Goal: Task Accomplishment & Management: Manage account settings

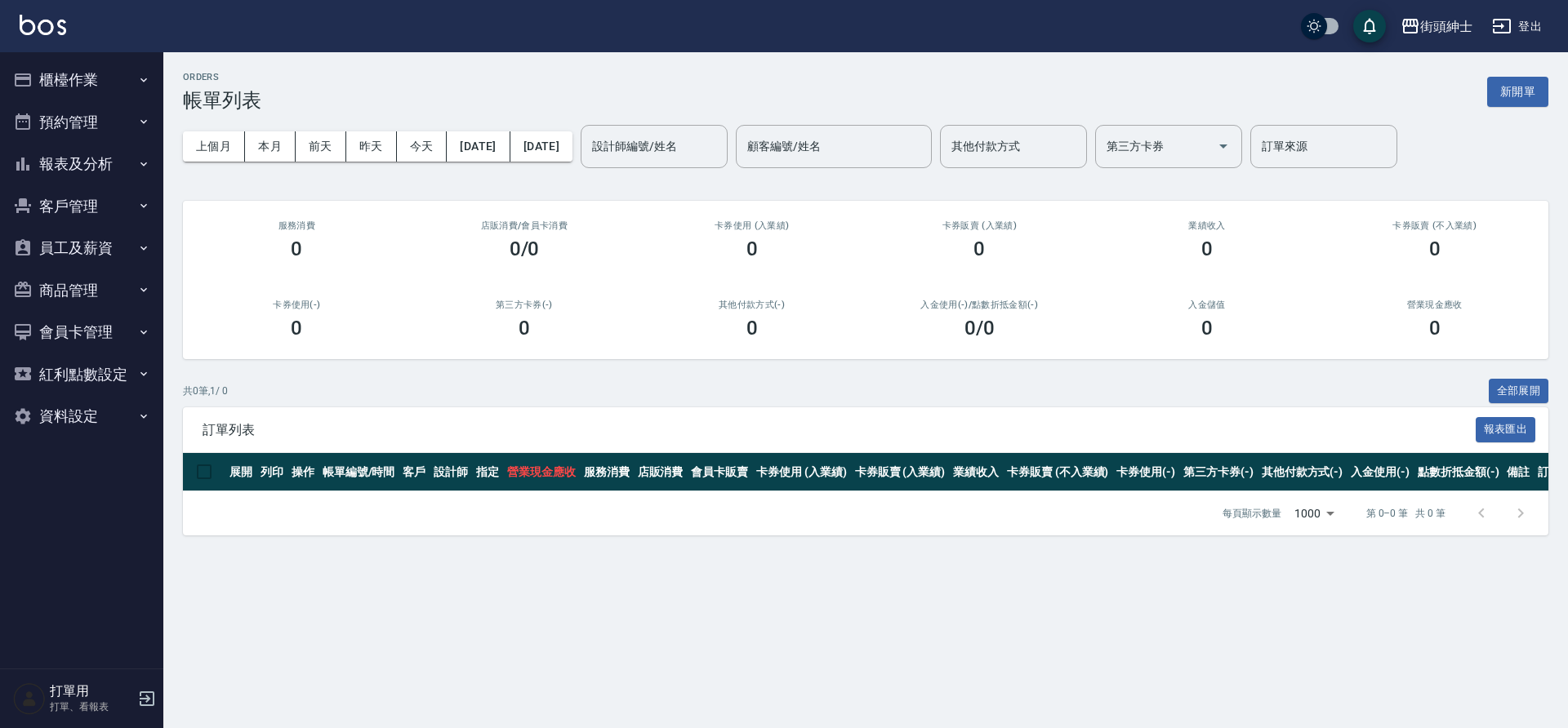
click at [134, 124] on button "預約管理" at bounding box center [82, 123] width 151 height 43
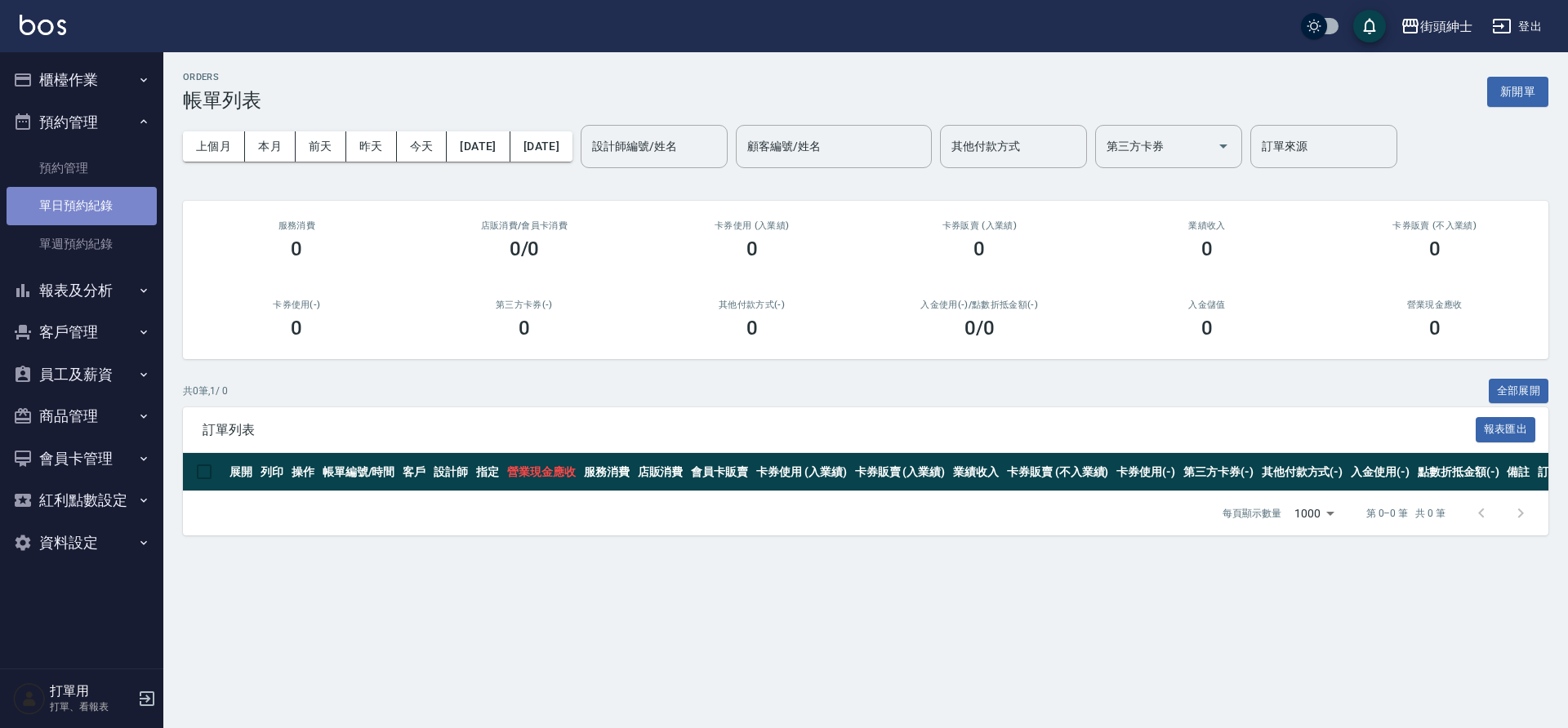
click at [109, 212] on link "單日預約紀錄" at bounding box center [82, 206] width 151 height 38
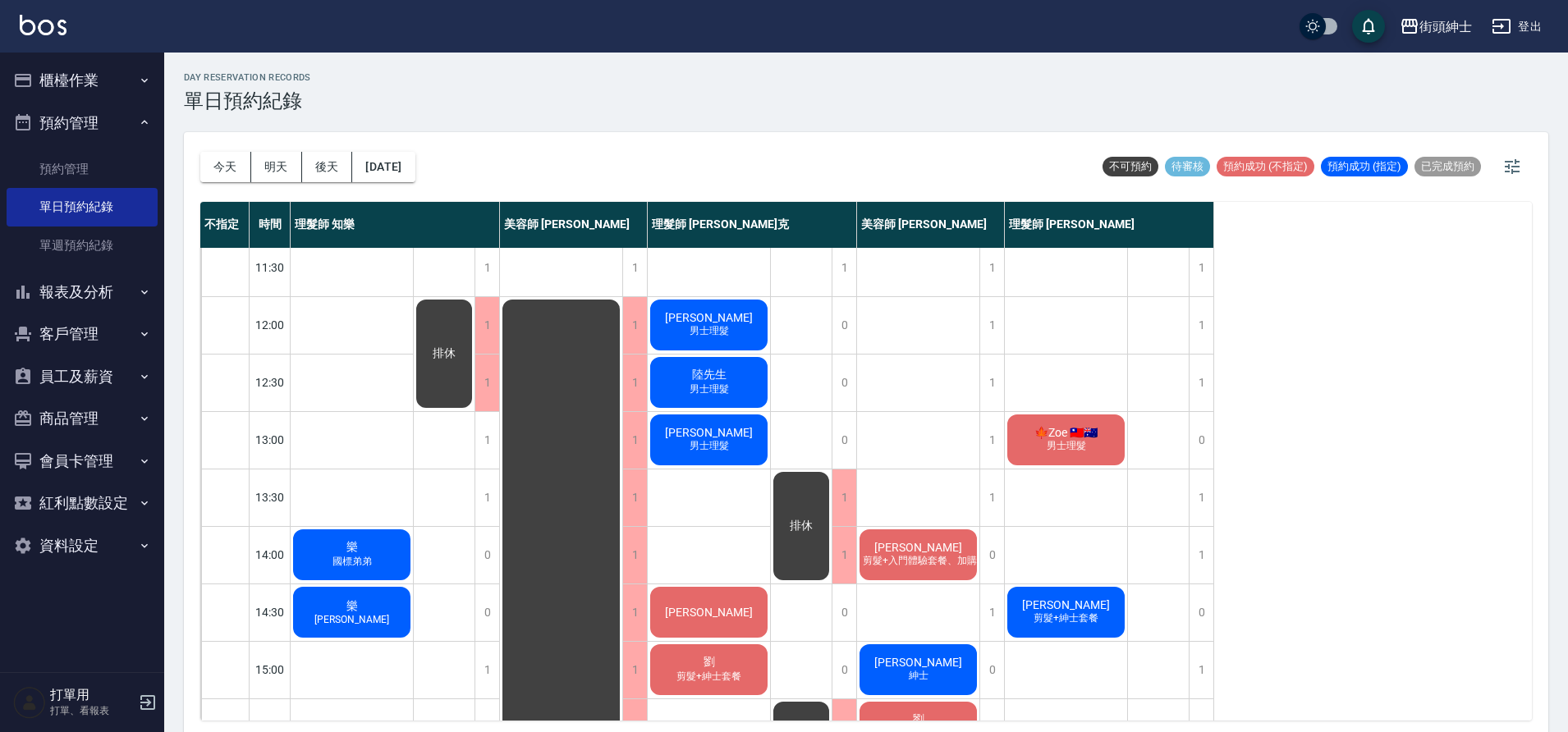
scroll to position [64, 0]
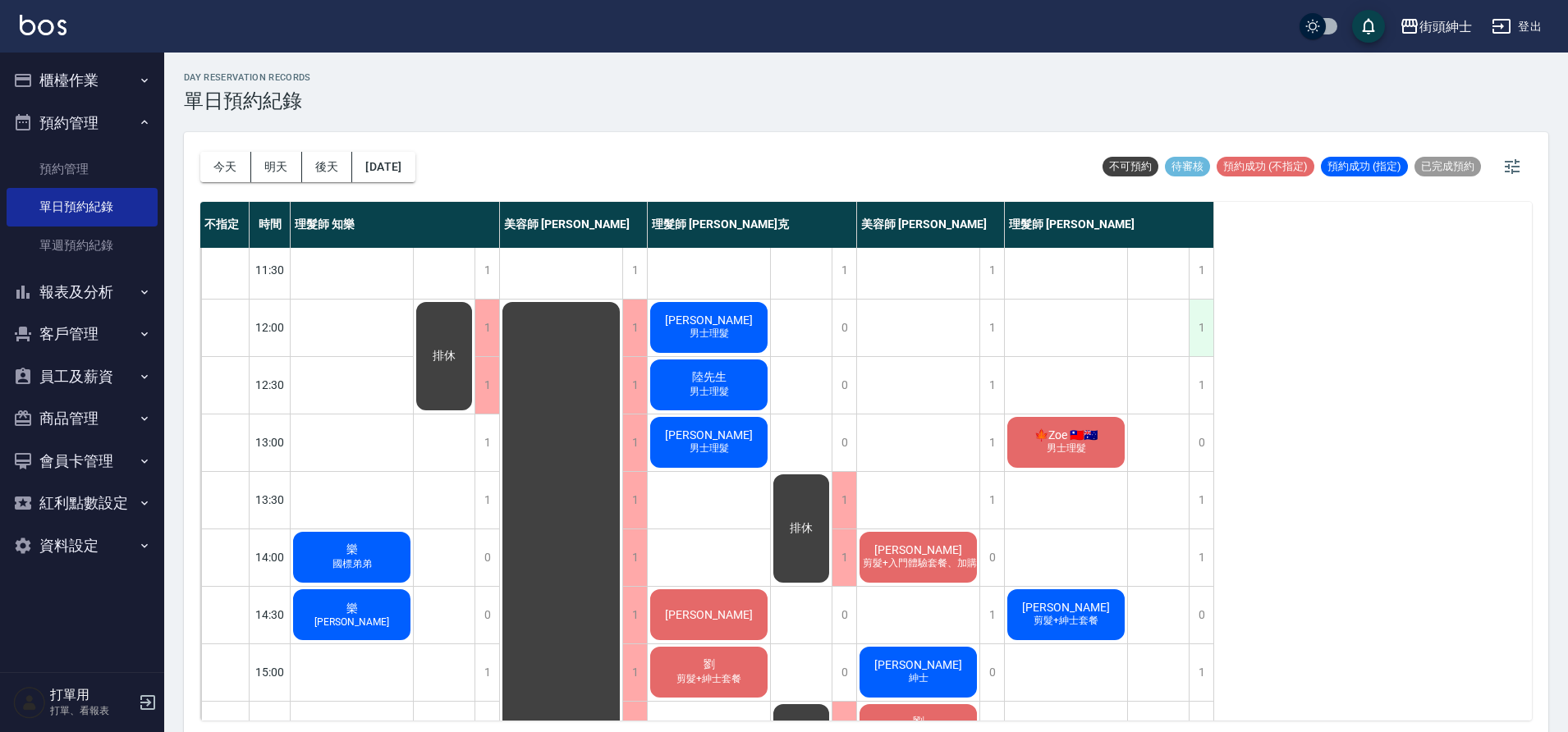
click at [1196, 330] on div "1" at bounding box center [1200, 327] width 25 height 57
click at [1202, 320] on div "1" at bounding box center [1200, 327] width 25 height 57
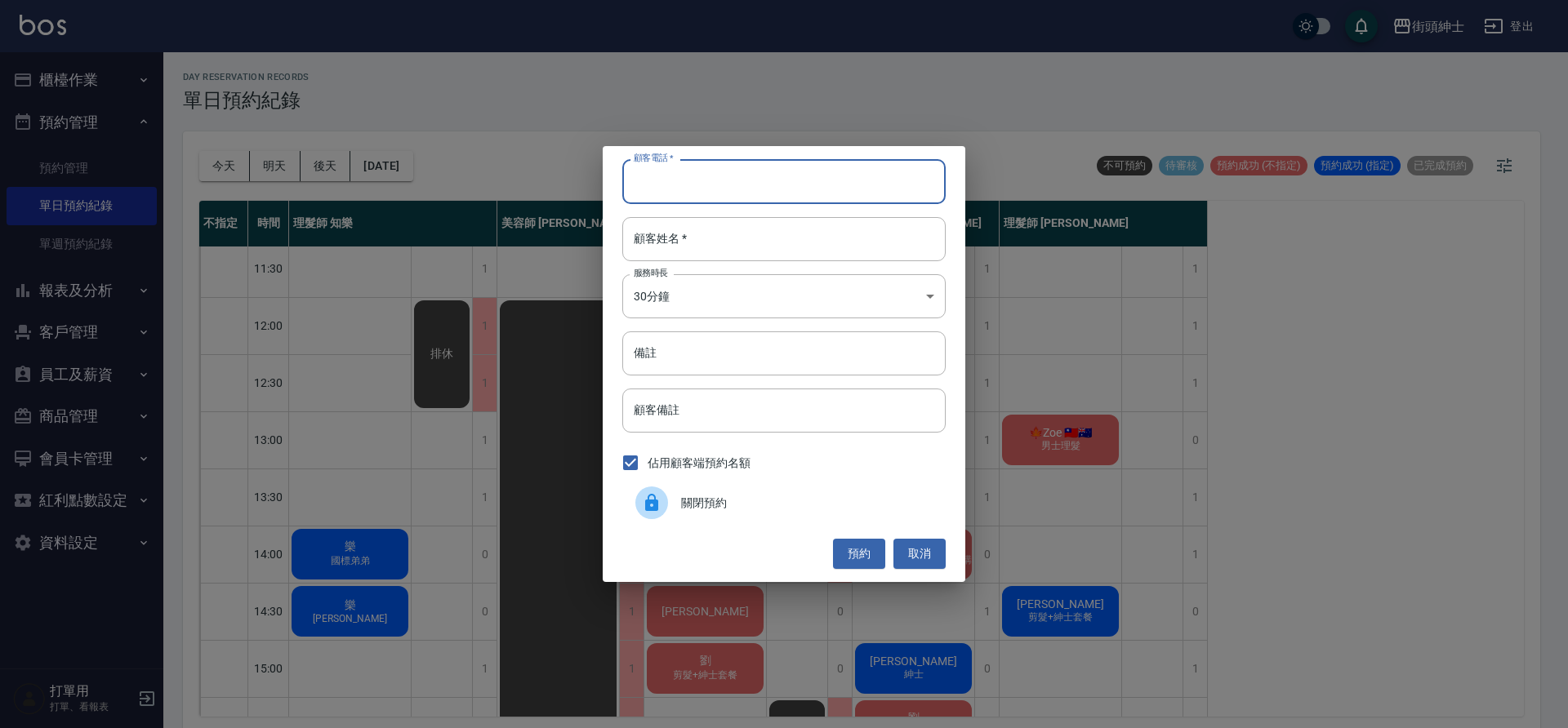
click at [702, 178] on input "顧客電話   *" at bounding box center [784, 182] width 323 height 44
type input "０"
type input "0920932809"
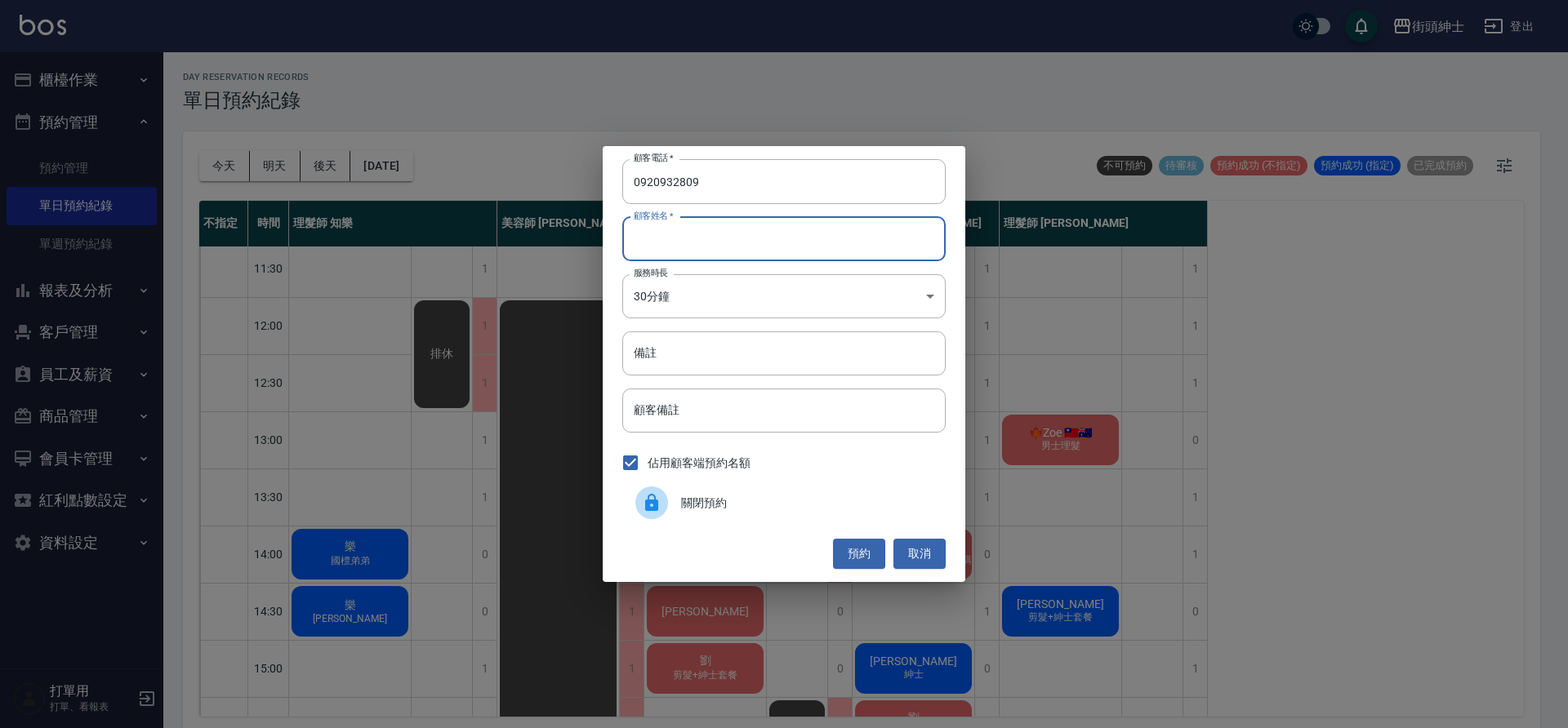
click at [726, 229] on input "顧客姓名   *" at bounding box center [784, 240] width 323 height 44
type input "廖"
click at [845, 546] on button "預約" at bounding box center [859, 554] width 52 height 30
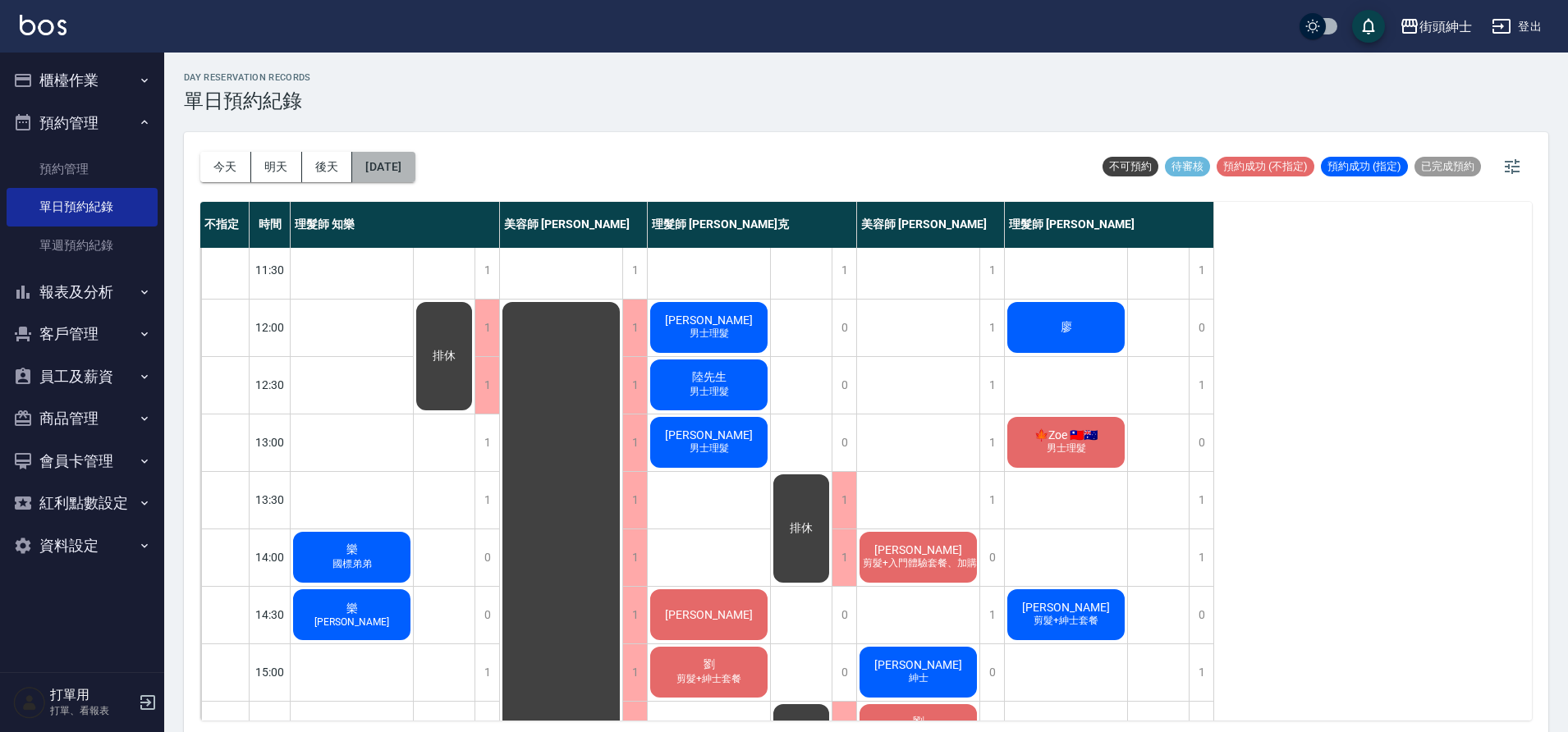
click at [414, 178] on button "[DATE]" at bounding box center [383, 167] width 62 height 30
click at [1062, 331] on span "廖" at bounding box center [1066, 327] width 18 height 15
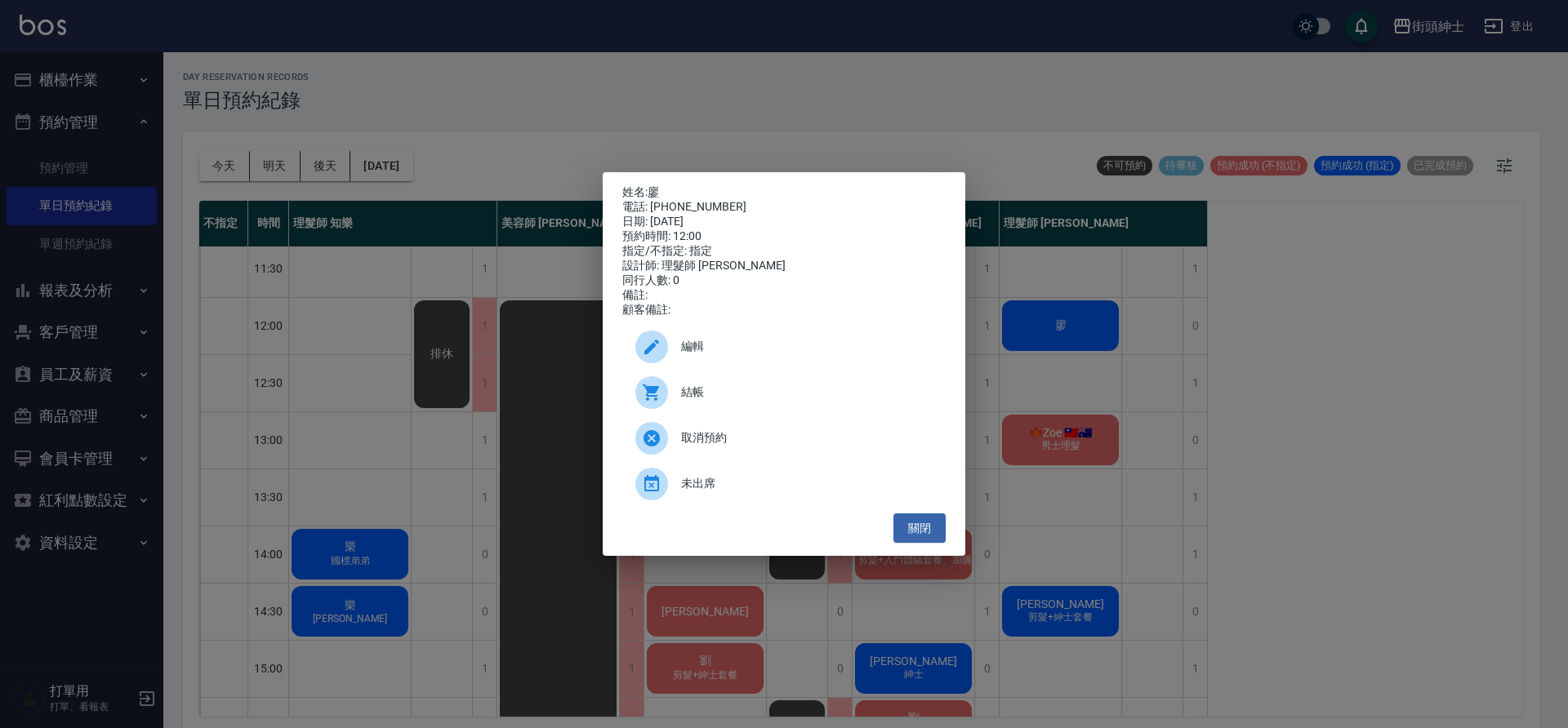
click at [699, 370] on div "編輯" at bounding box center [784, 347] width 323 height 46
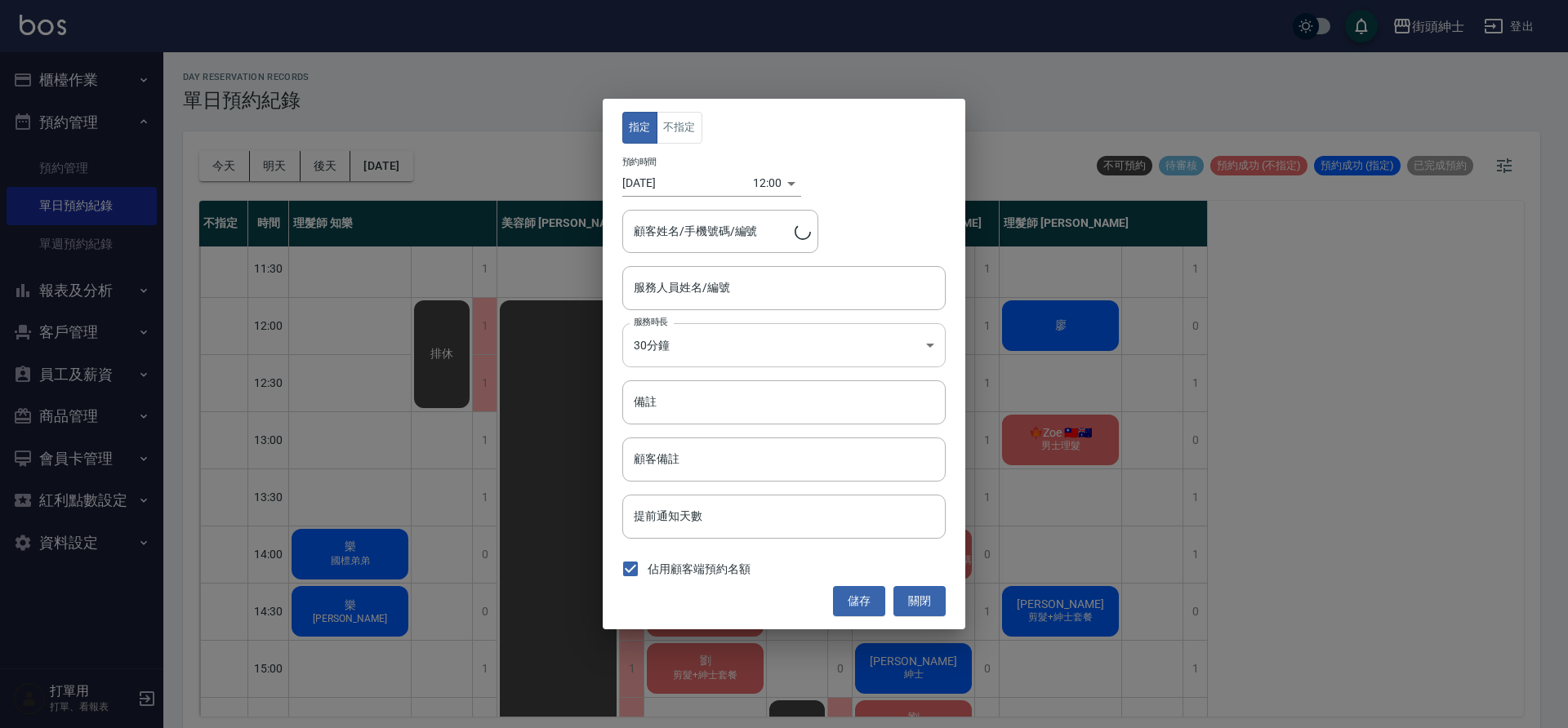
type input "理髮師 [PERSON_NAME](無代號)"
type input "[PERSON_NAME]/0920932809"
click at [694, 128] on button "不指定" at bounding box center [680, 128] width 46 height 32
click at [860, 593] on button "儲存" at bounding box center [859, 601] width 52 height 30
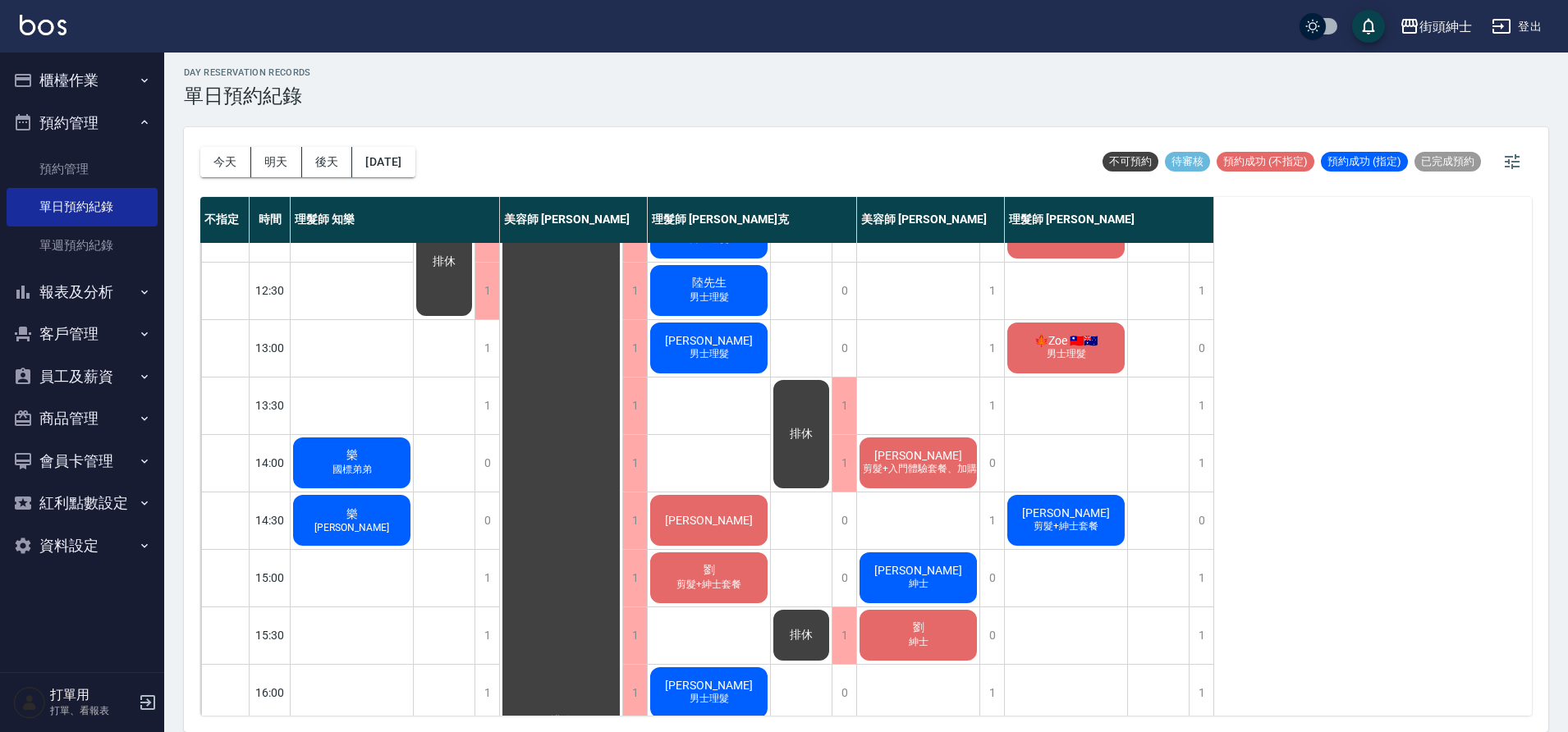
scroll to position [2, 0]
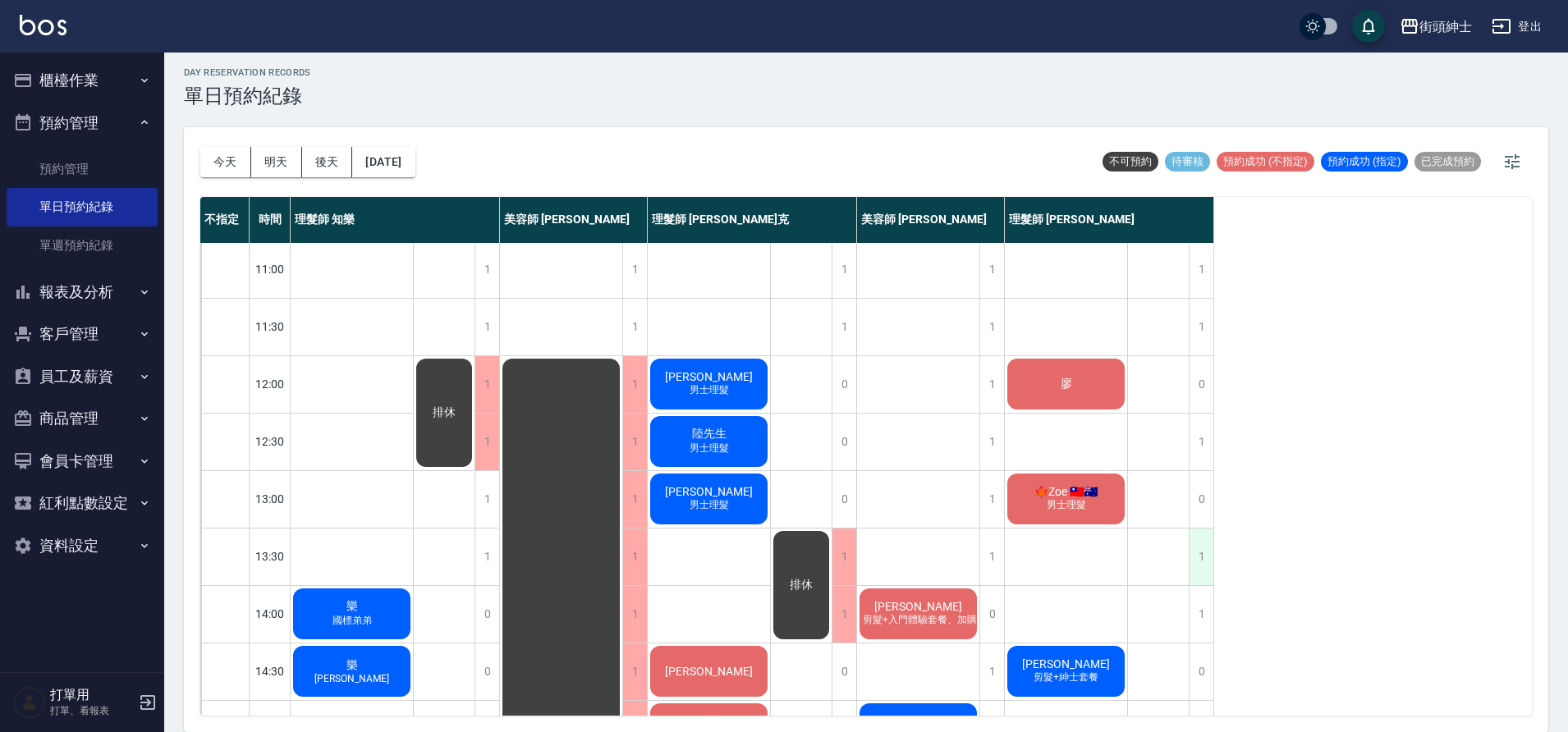
click at [1204, 563] on div "1" at bounding box center [1200, 557] width 25 height 57
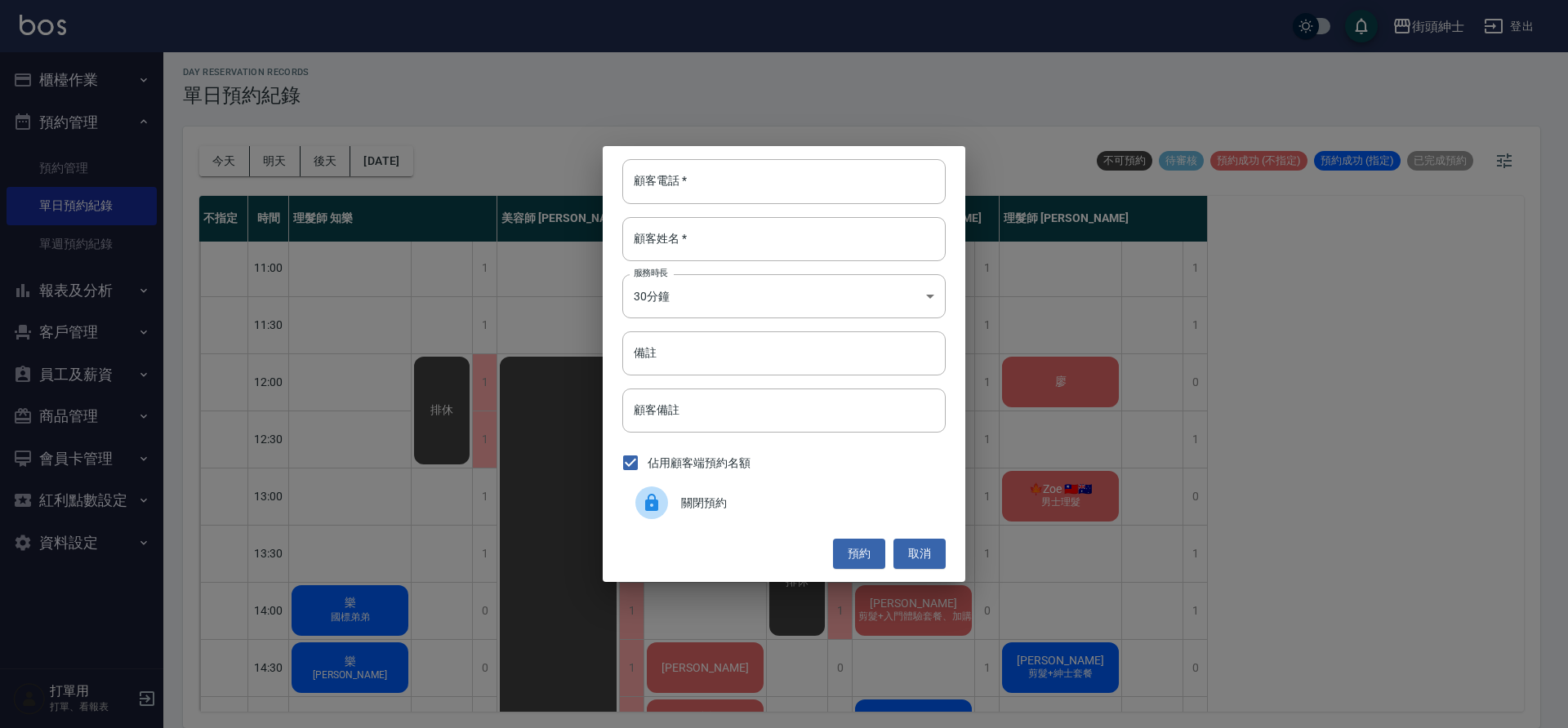
click at [700, 513] on div "關閉預約" at bounding box center [784, 503] width 323 height 46
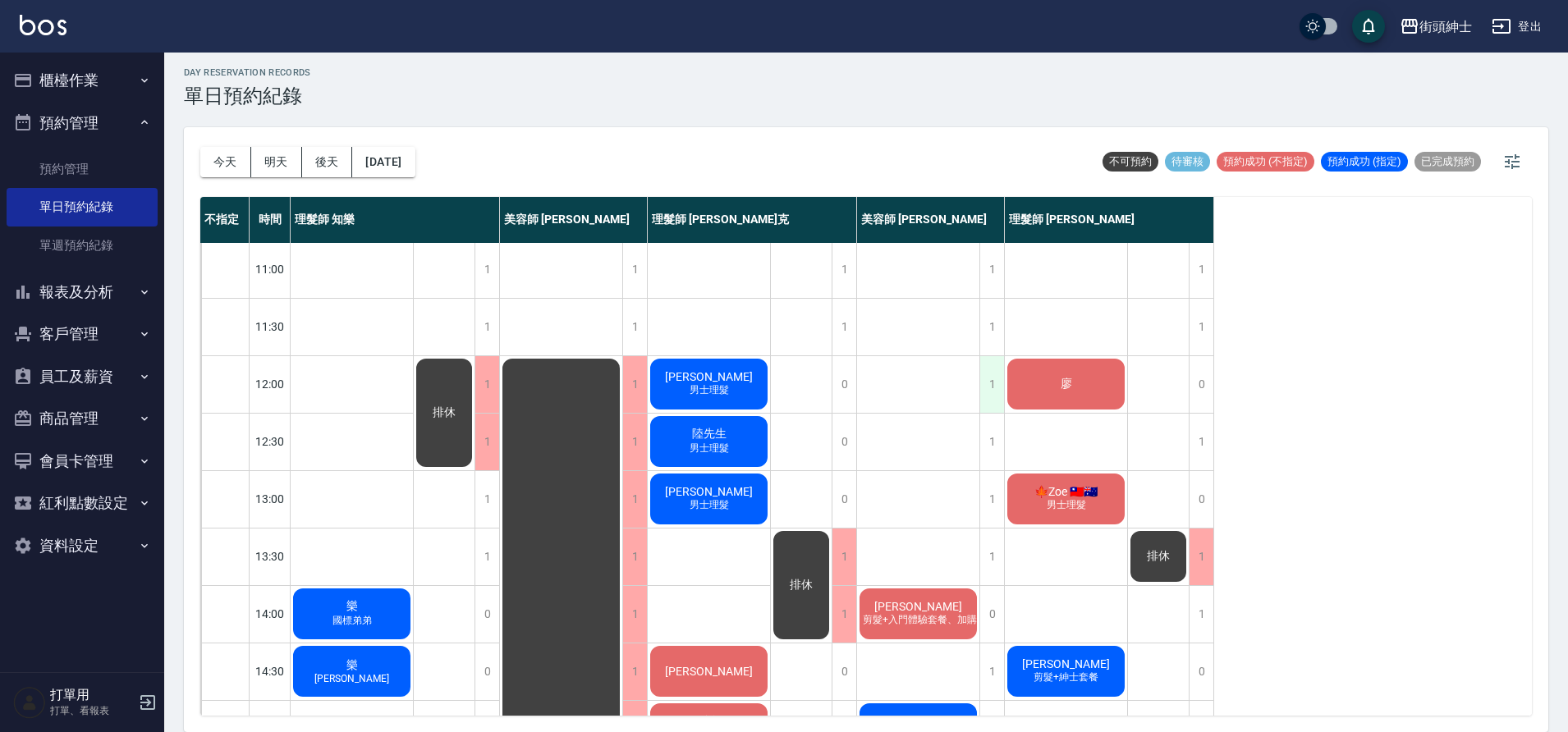
click at [992, 391] on div "1" at bounding box center [992, 384] width 25 height 57
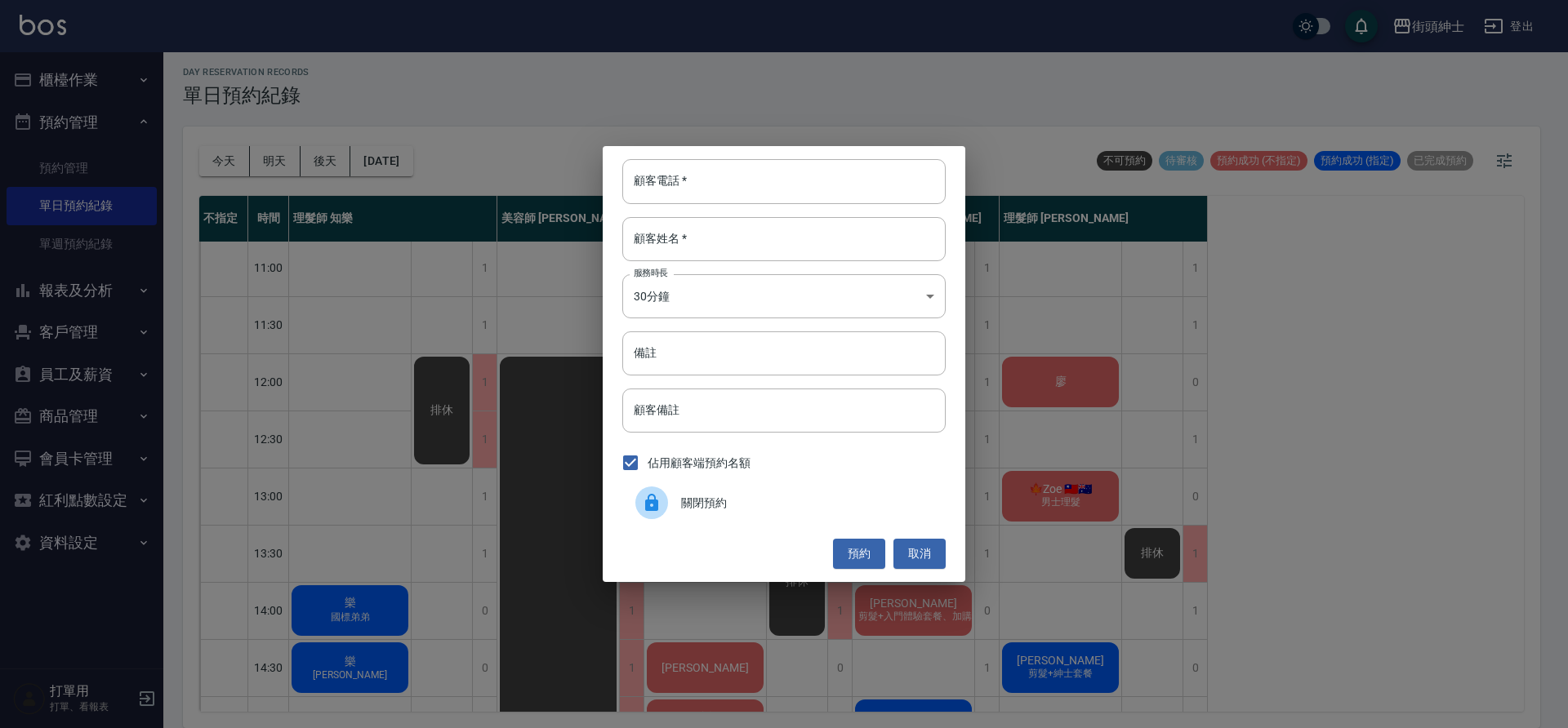
click at [757, 135] on div "顧客電話   * 顧客電話   * 顧客姓名   * 顧客姓名   * 服務時長 30分鐘 1 服務時長 備註 備註 顧客備註 顧客備註 佔用顧客端預約名額 …" at bounding box center [784, 364] width 1568 height 728
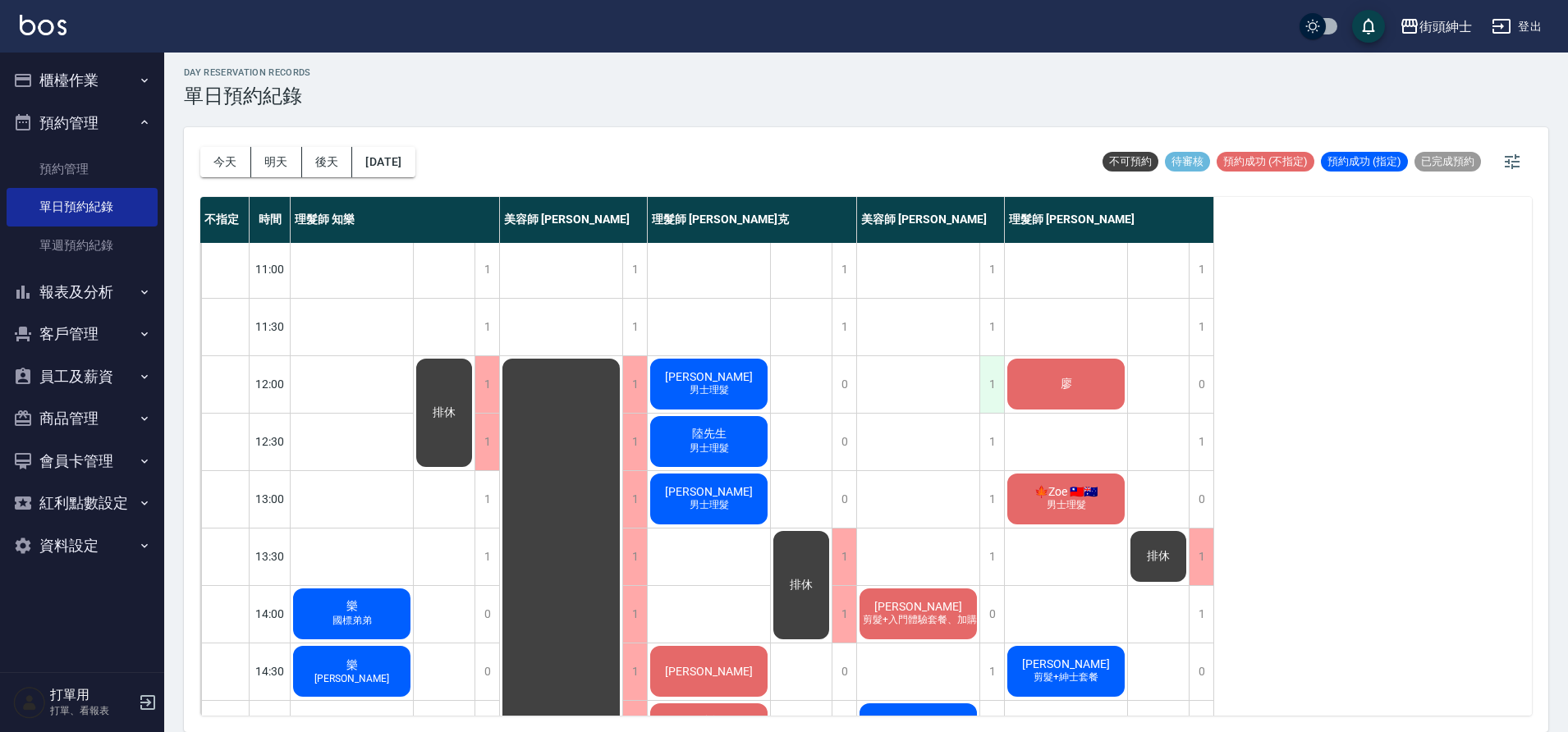
click at [988, 381] on div "1" at bounding box center [992, 384] width 25 height 57
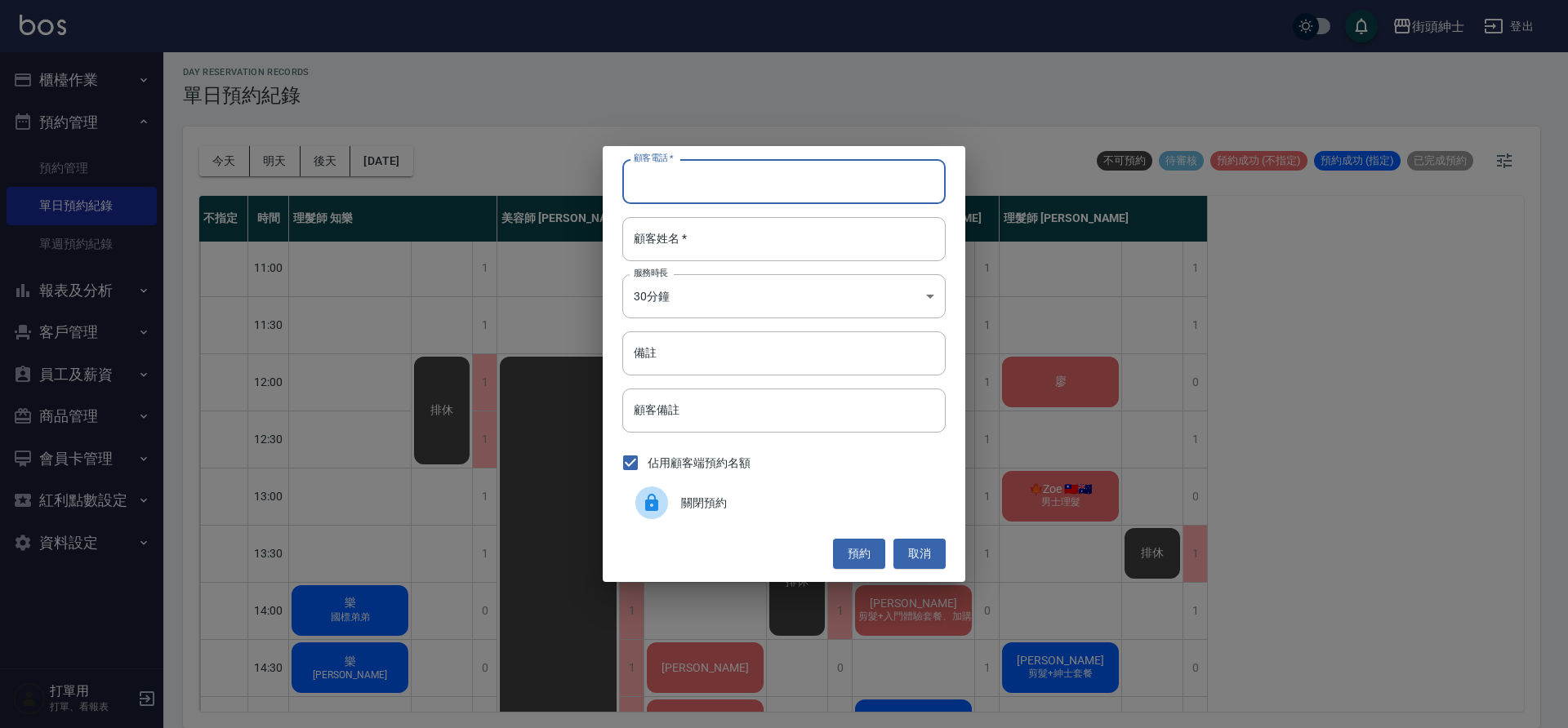
click at [682, 183] on input "顧客電話   *" at bounding box center [784, 182] width 323 height 44
type input "０１２３"
drag, startPoint x: 703, startPoint y: 254, endPoint x: 683, endPoint y: 200, distance: 57.6
click at [704, 249] on input "顧客姓名   *" at bounding box center [784, 240] width 323 height 44
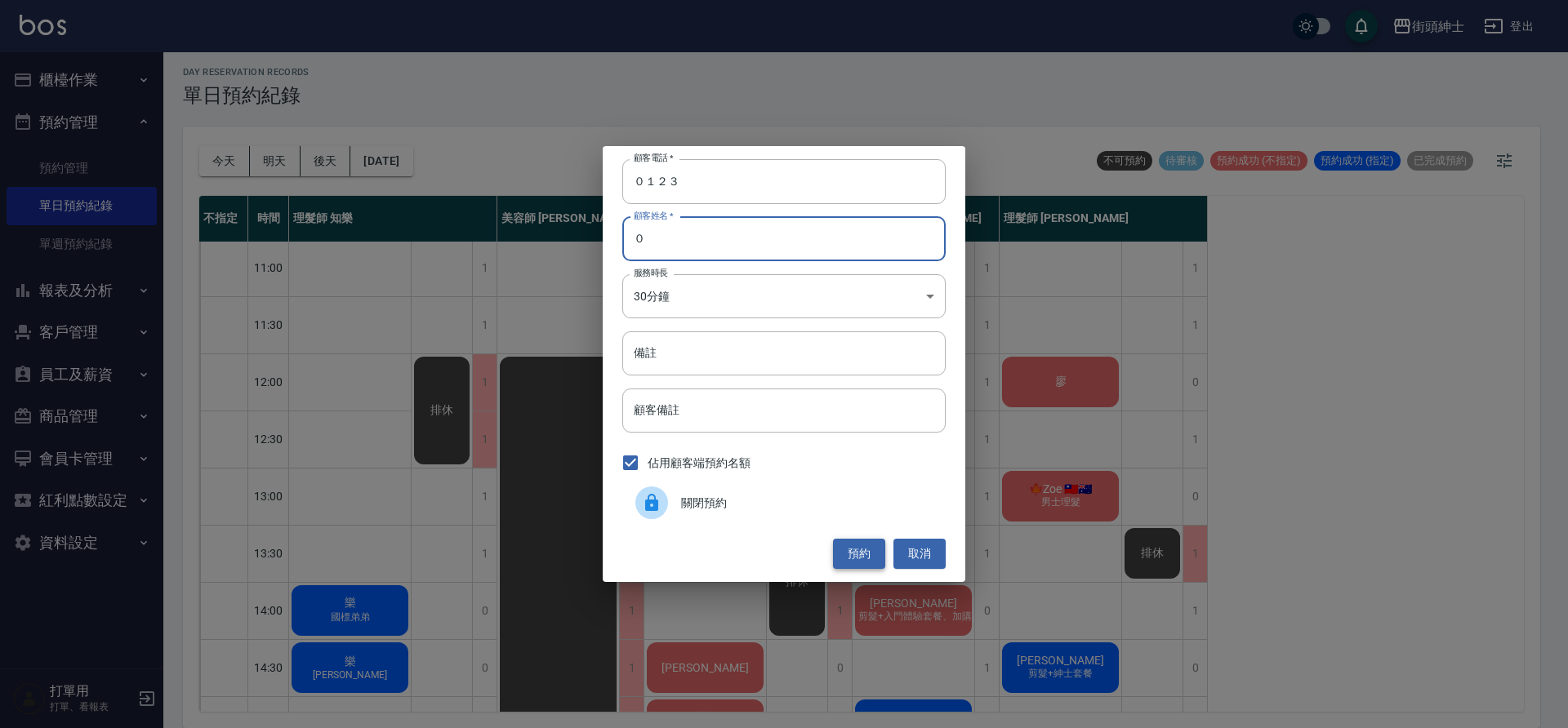
type input "０"
click at [847, 557] on button "預約" at bounding box center [859, 554] width 52 height 30
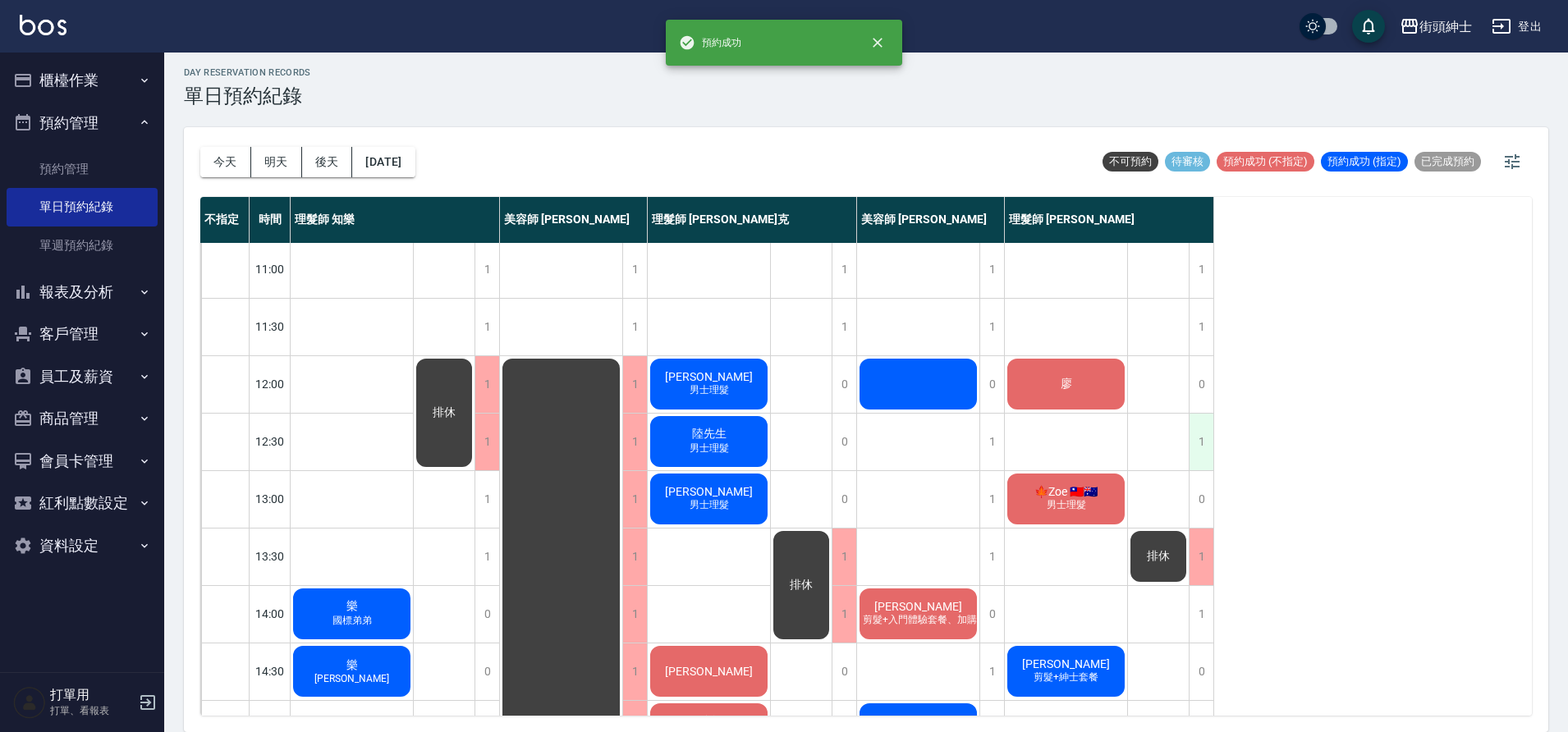
click at [1212, 453] on div "1" at bounding box center [1109, 442] width 210 height 58
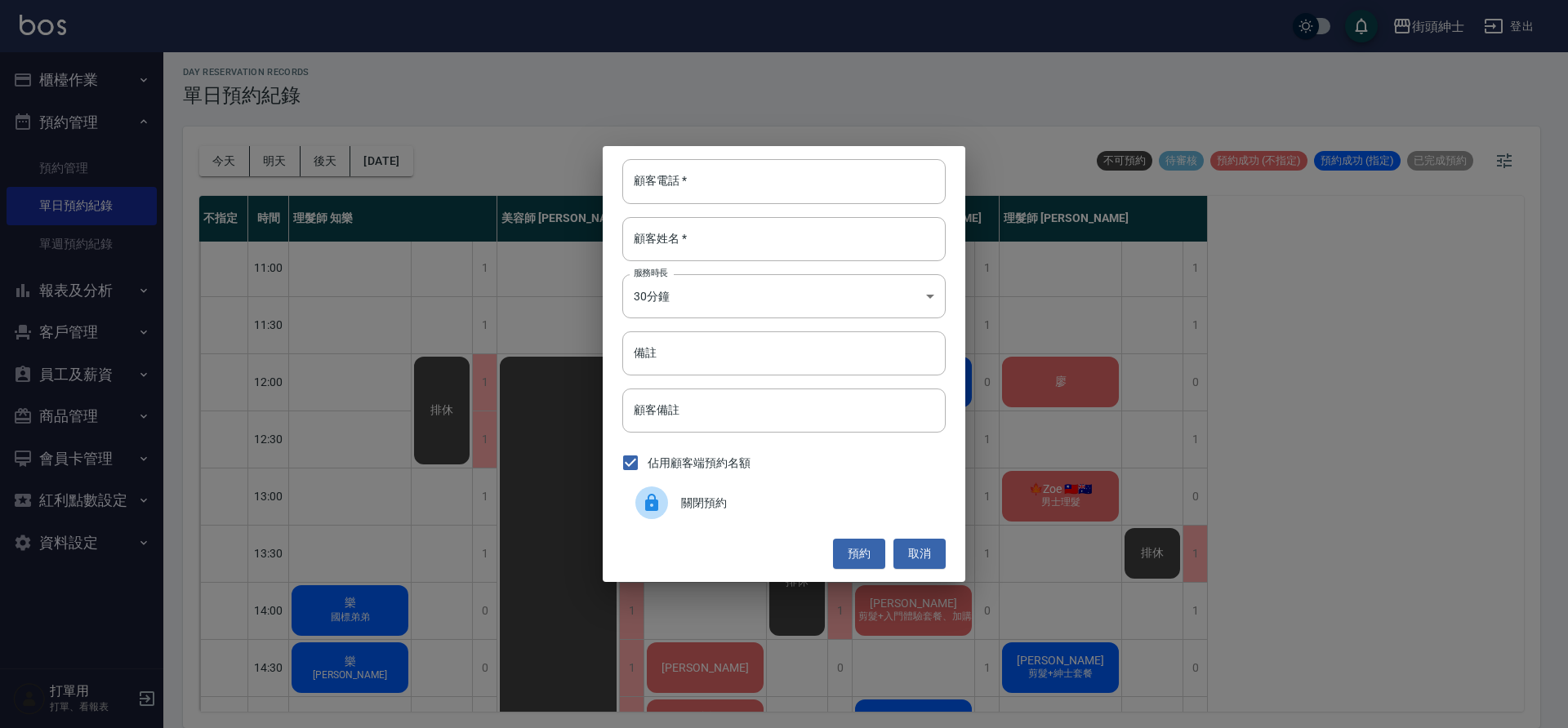
click at [1204, 450] on div "顧客電話   * 顧客電話   * 顧客姓名   * 顧客姓名   * 服務時長 30分鐘 1 服務時長 備註 備註 顧客備註 顧客備註 佔用顧客端預約名額 …" at bounding box center [784, 364] width 1568 height 728
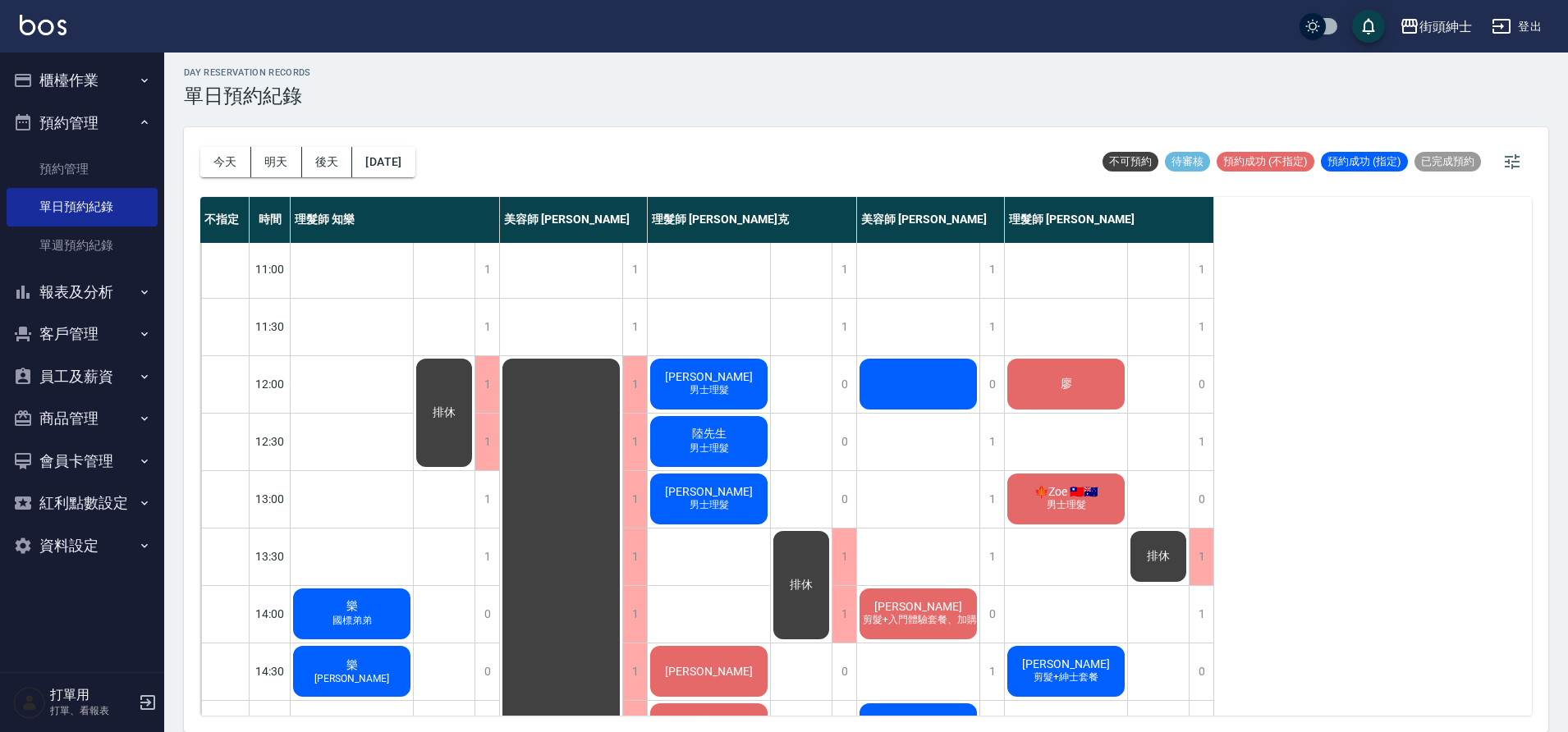
click at [1214, 448] on div "不指定 時間 理髮師 知樂 美容師 Cherry 理髮師 [PERSON_NAME] 美容師 小戴 理髮師 [PERSON_NAME] 11:00 11:30…" at bounding box center [866, 456] width 1331 height 519
click at [1200, 447] on div "1" at bounding box center [1200, 442] width 25 height 57
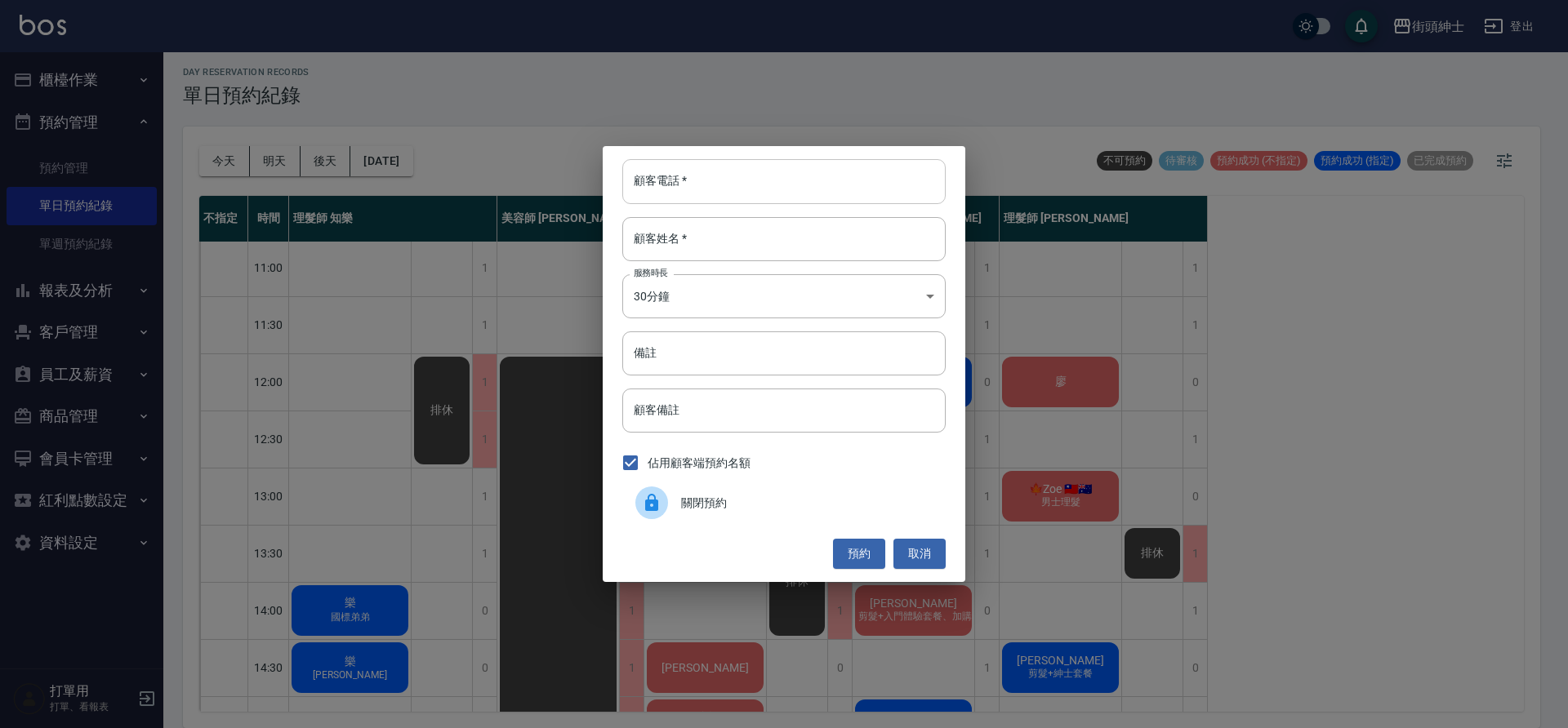
click at [725, 169] on input "顧客電話   *" at bounding box center [784, 182] width 323 height 44
click at [739, 160] on input "顧客電話   *" at bounding box center [784, 182] width 323 height 44
type input "0123"
drag, startPoint x: 851, startPoint y: 577, endPoint x: 857, endPoint y: 559, distance: 19.0
click at [851, 577] on div "顧客電話   * 0123 顧客電話   * 顧客姓名   * 顧客姓名   * 服務時長 30分鐘 1 服務時長 備註 備註 顧客備註 顧客備註 佔用顧客端…" at bounding box center [784, 364] width 362 height 435
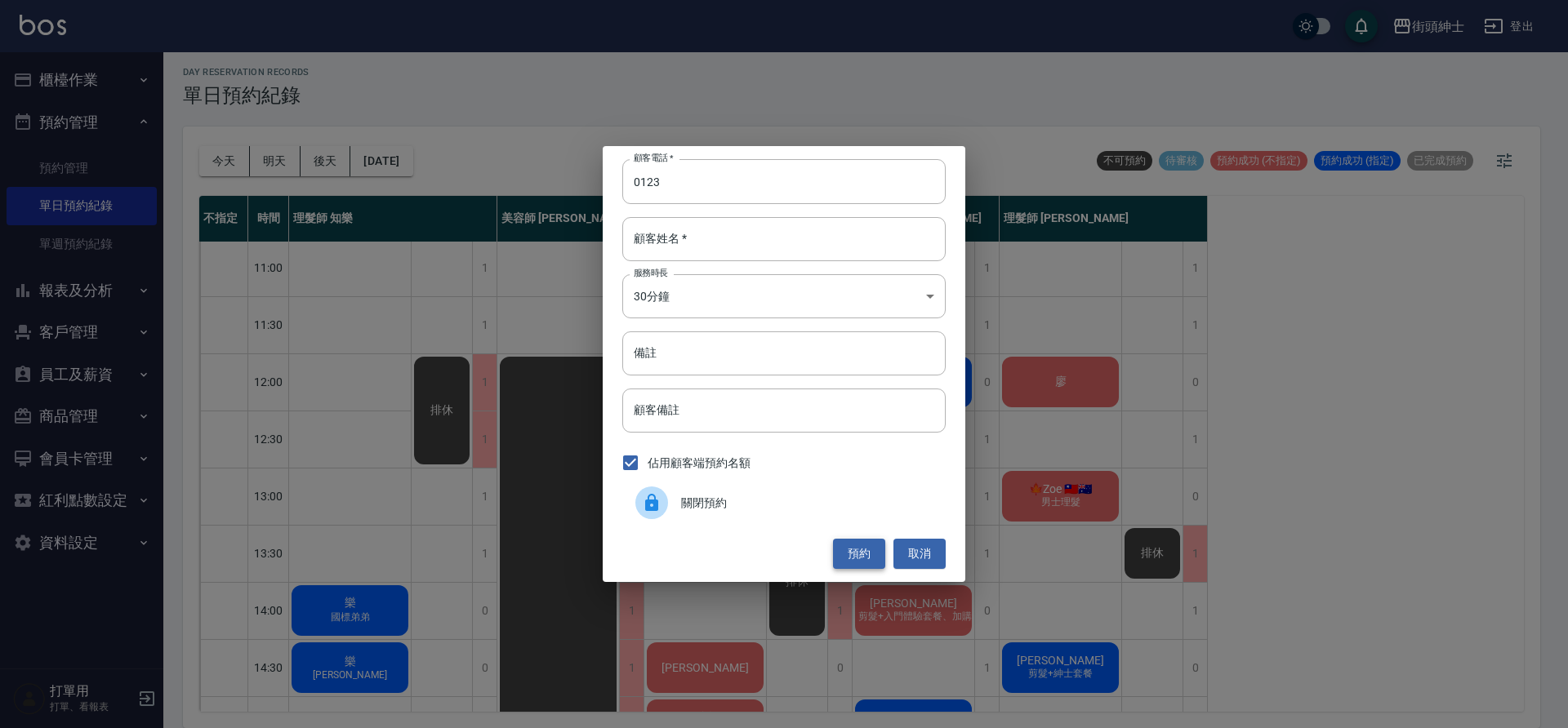
click at [858, 556] on button "預約" at bounding box center [859, 554] width 52 height 30
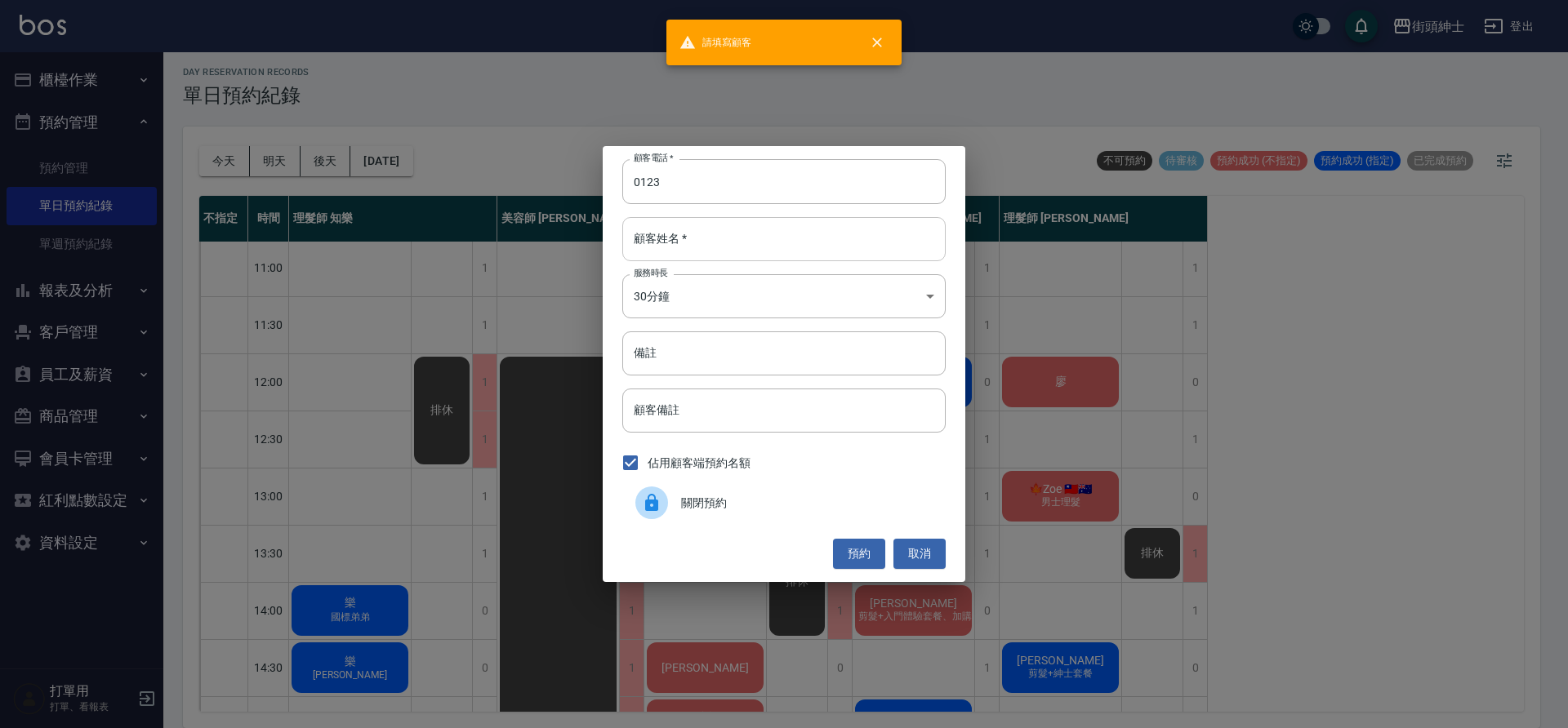
click at [782, 244] on input "顧客姓名   *" at bounding box center [784, 240] width 323 height 44
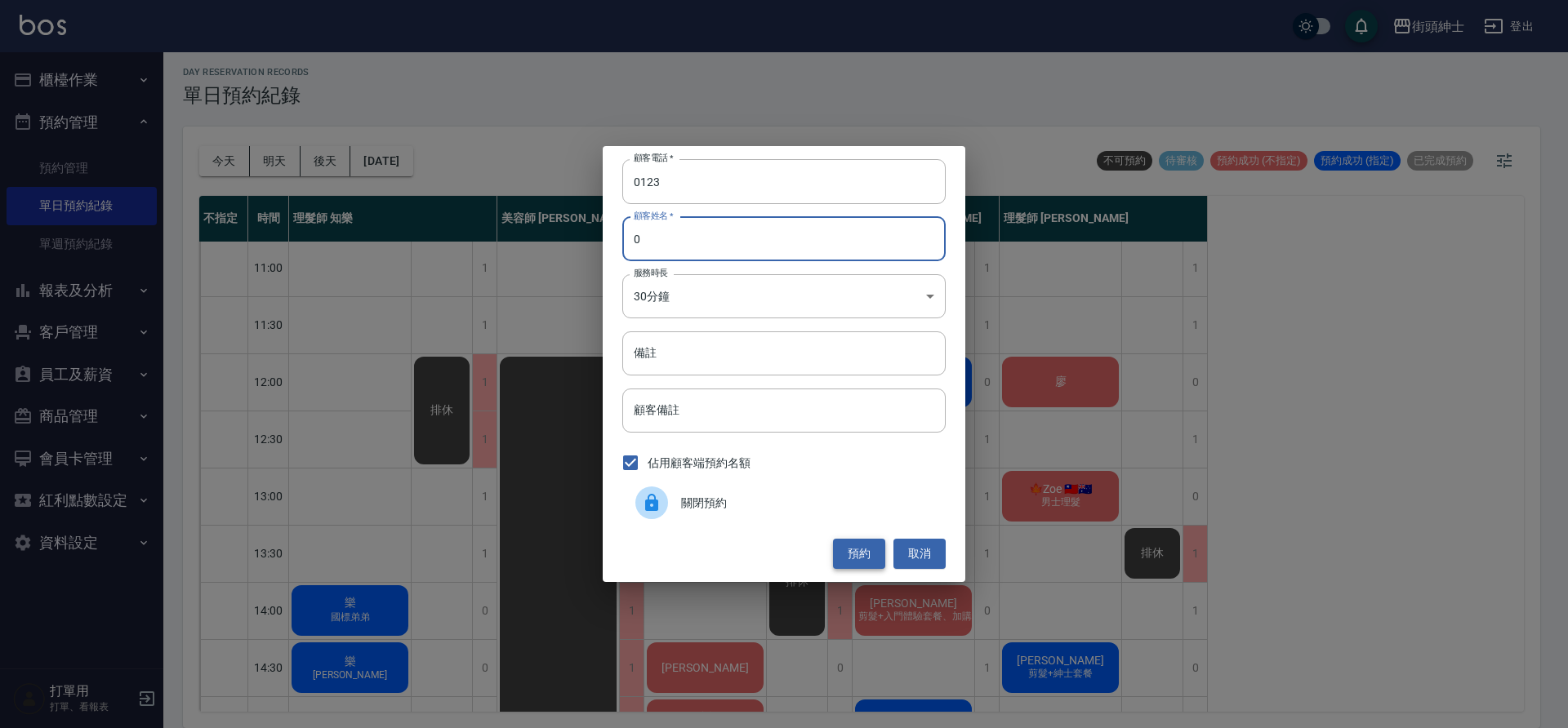
type input "0"
click at [856, 558] on button "預約" at bounding box center [859, 554] width 52 height 30
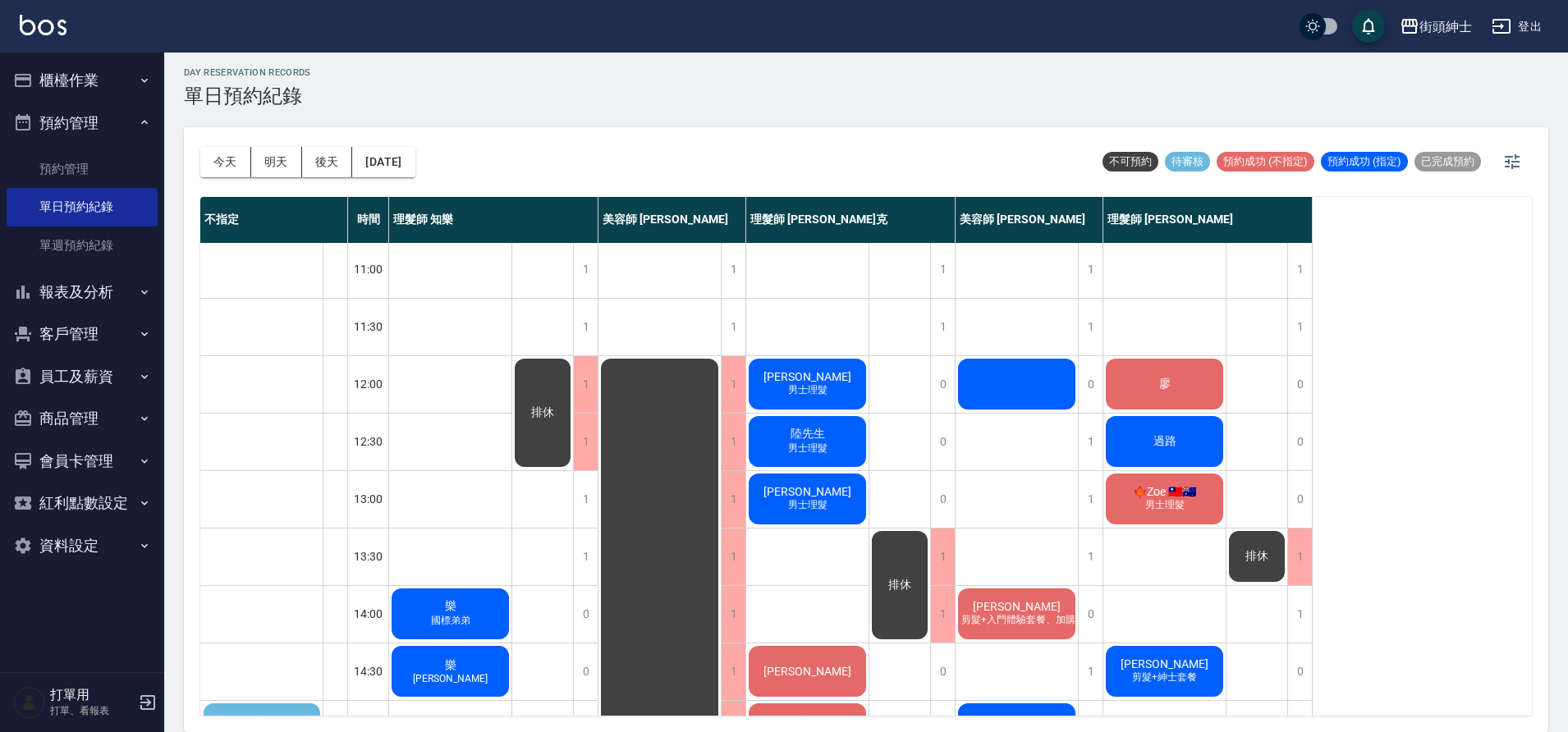
click at [1016, 389] on div at bounding box center [1016, 384] width 123 height 56
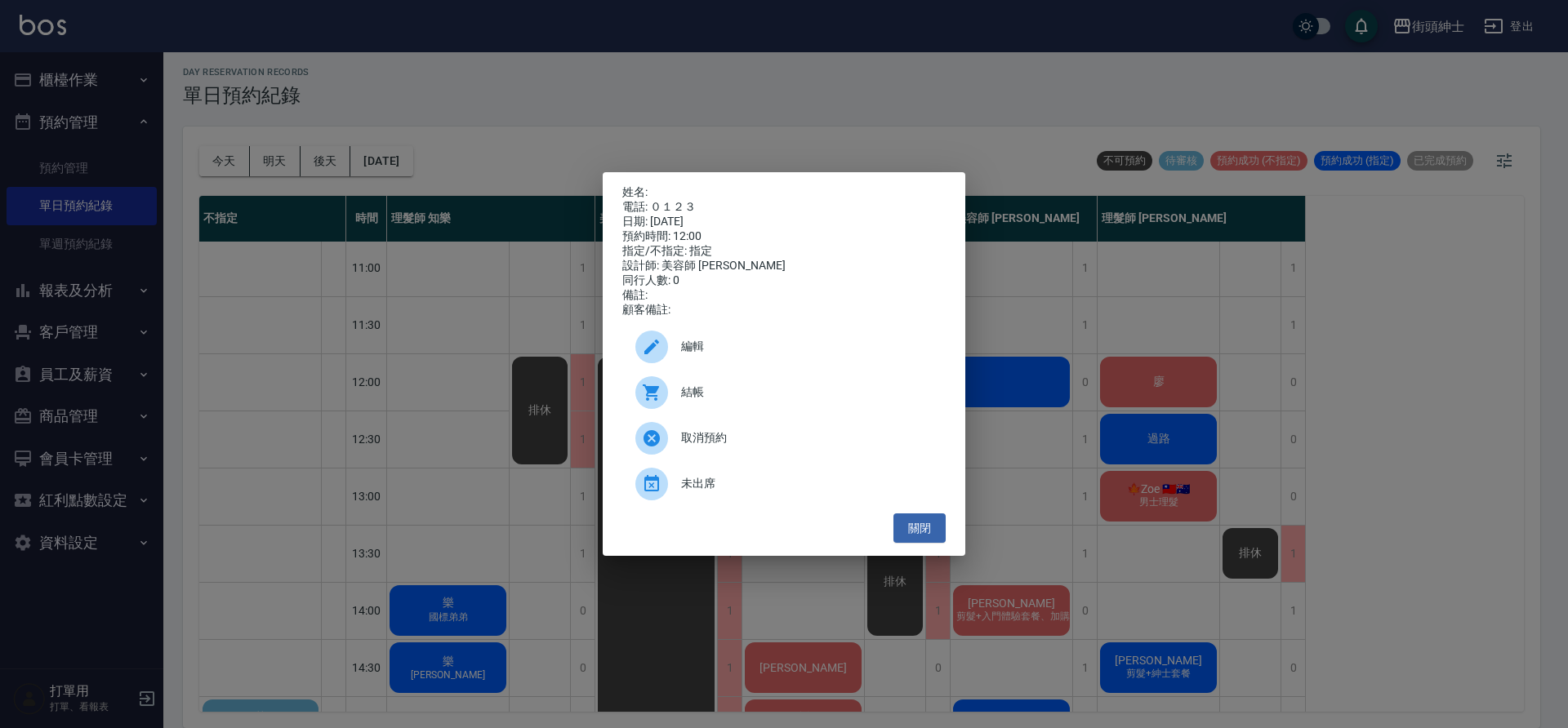
click at [1031, 406] on div "姓名: 電話: ０１２３ 日期: [DATE] 預約時間: 12:00 指定/不指定: 指定 設計師: 美容師 小戴 同行人數: 0 備註: 顧客備註: 編輯…" at bounding box center [784, 364] width 1568 height 728
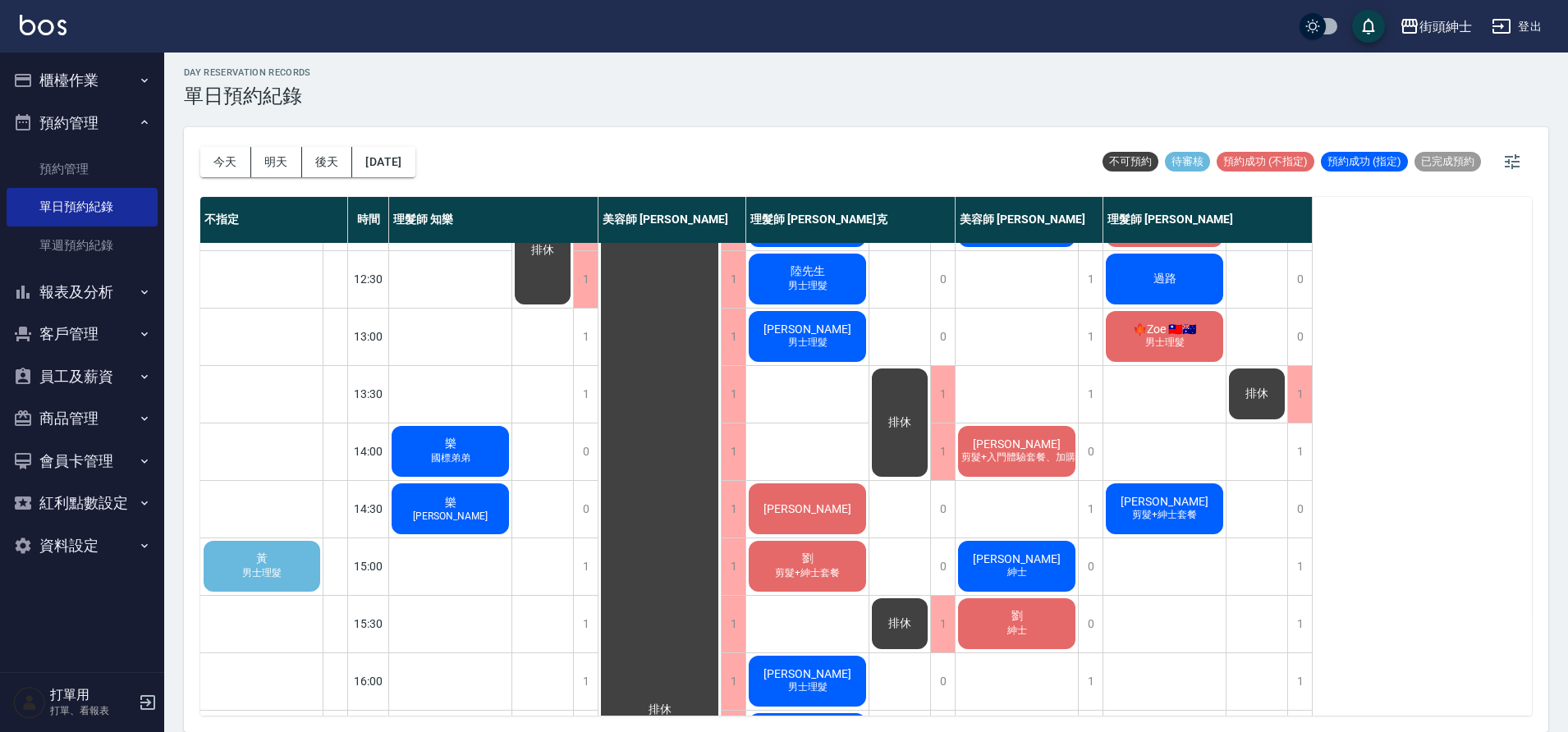
scroll to position [155, 0]
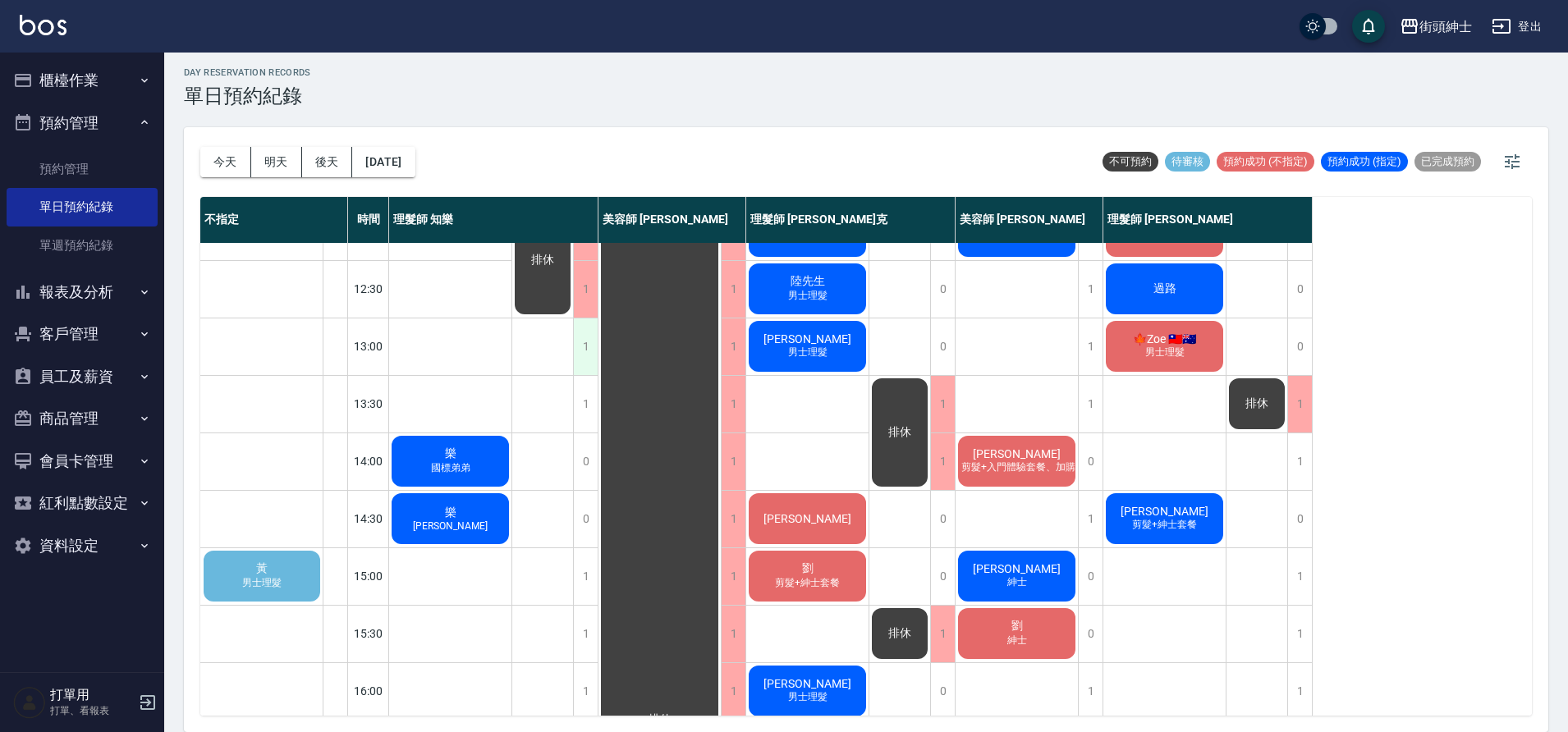
click at [594, 345] on div "1" at bounding box center [585, 346] width 25 height 57
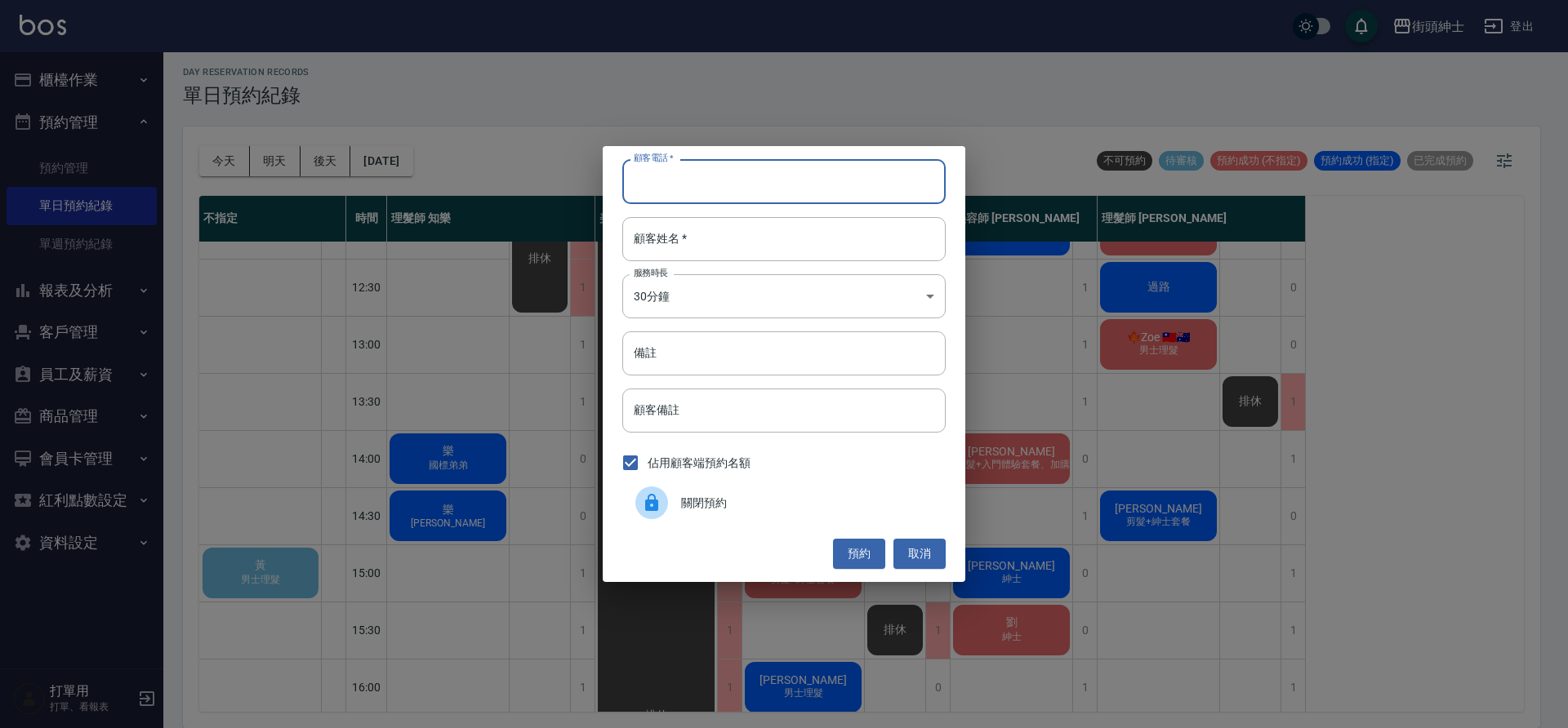
click at [690, 180] on input "顧客電話   *" at bounding box center [784, 182] width 323 height 44
type input "0953986918"
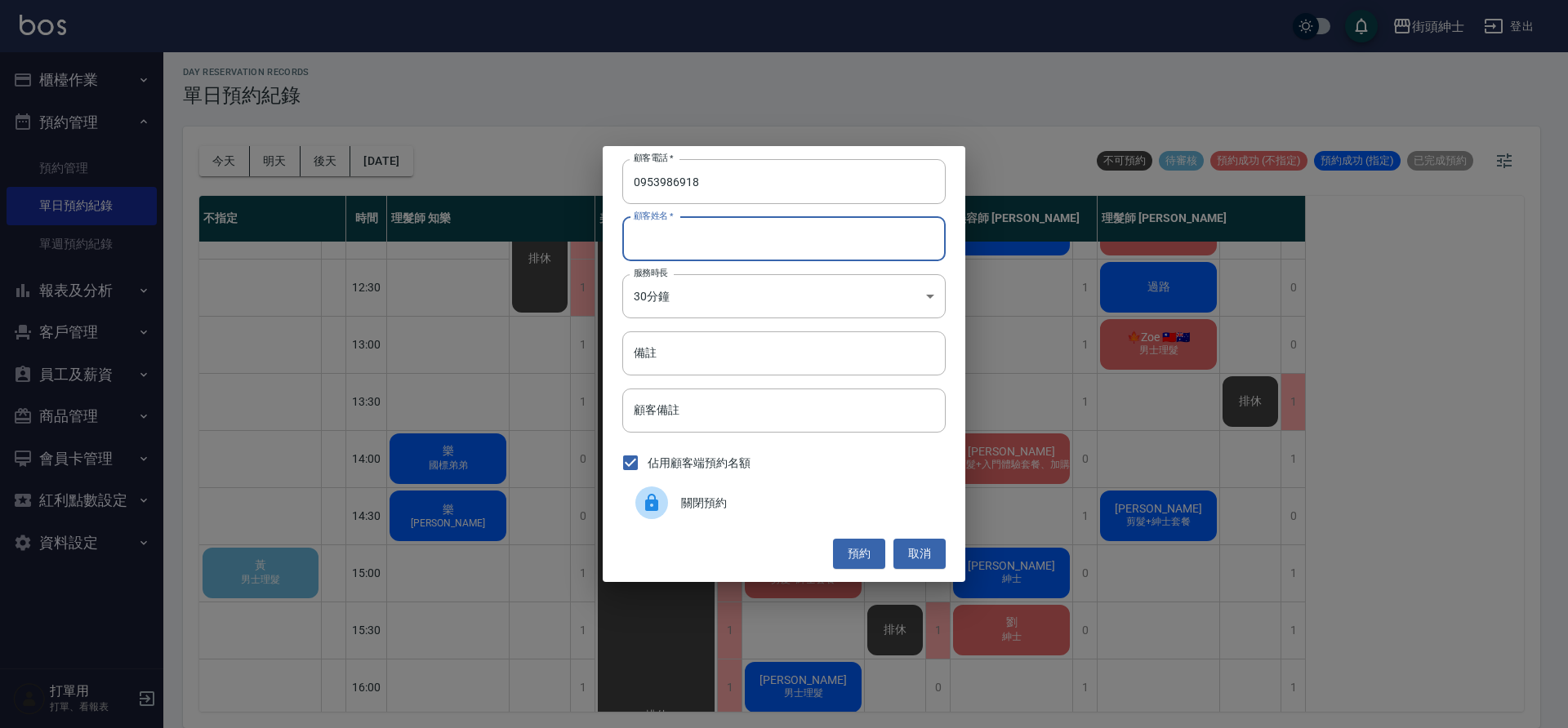
click at [703, 225] on input "顧客姓名   *" at bounding box center [784, 240] width 323 height 44
type input "ㄕ"
type input "林"
click at [862, 543] on button "預約" at bounding box center [859, 554] width 52 height 30
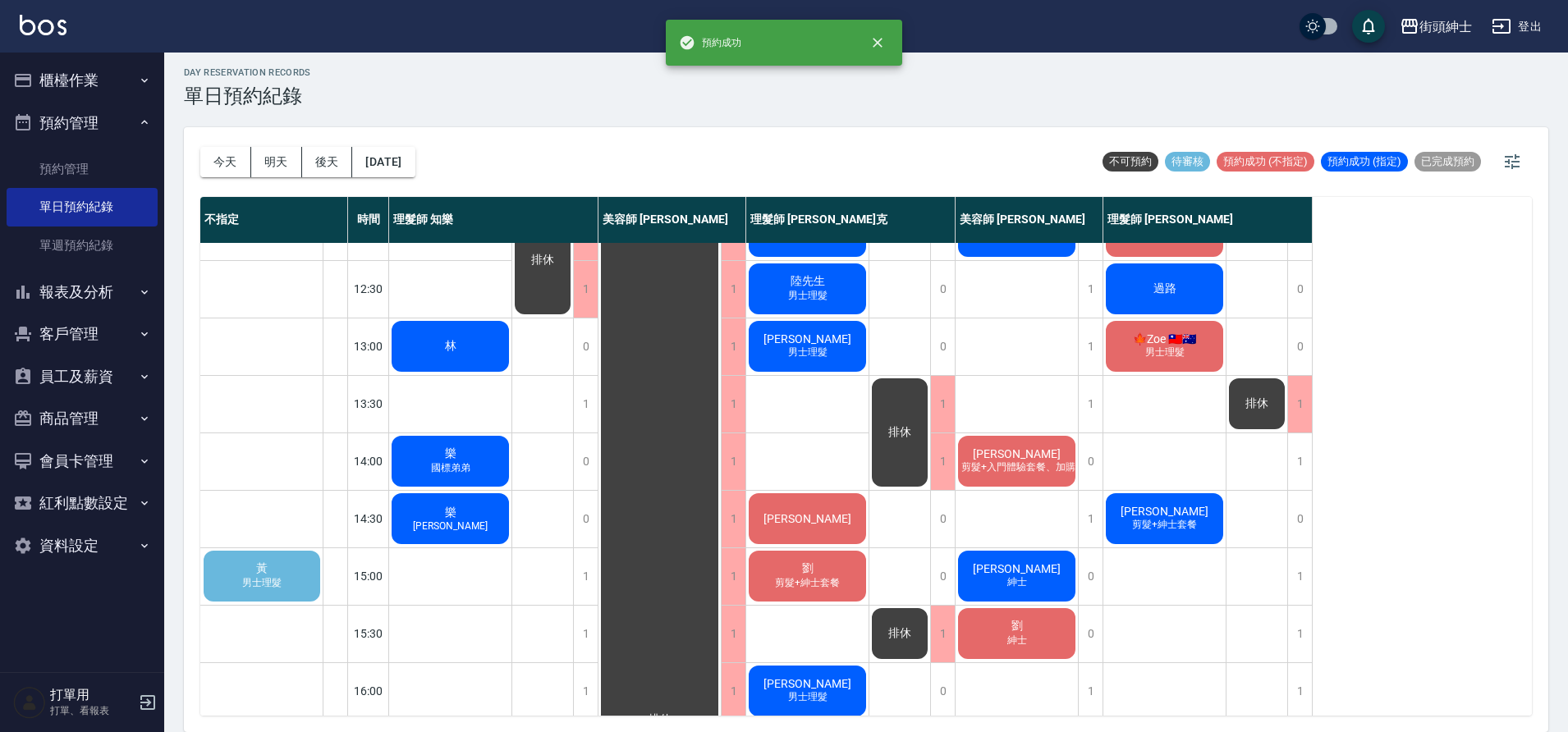
click at [464, 353] on div "林" at bounding box center [450, 346] width 123 height 56
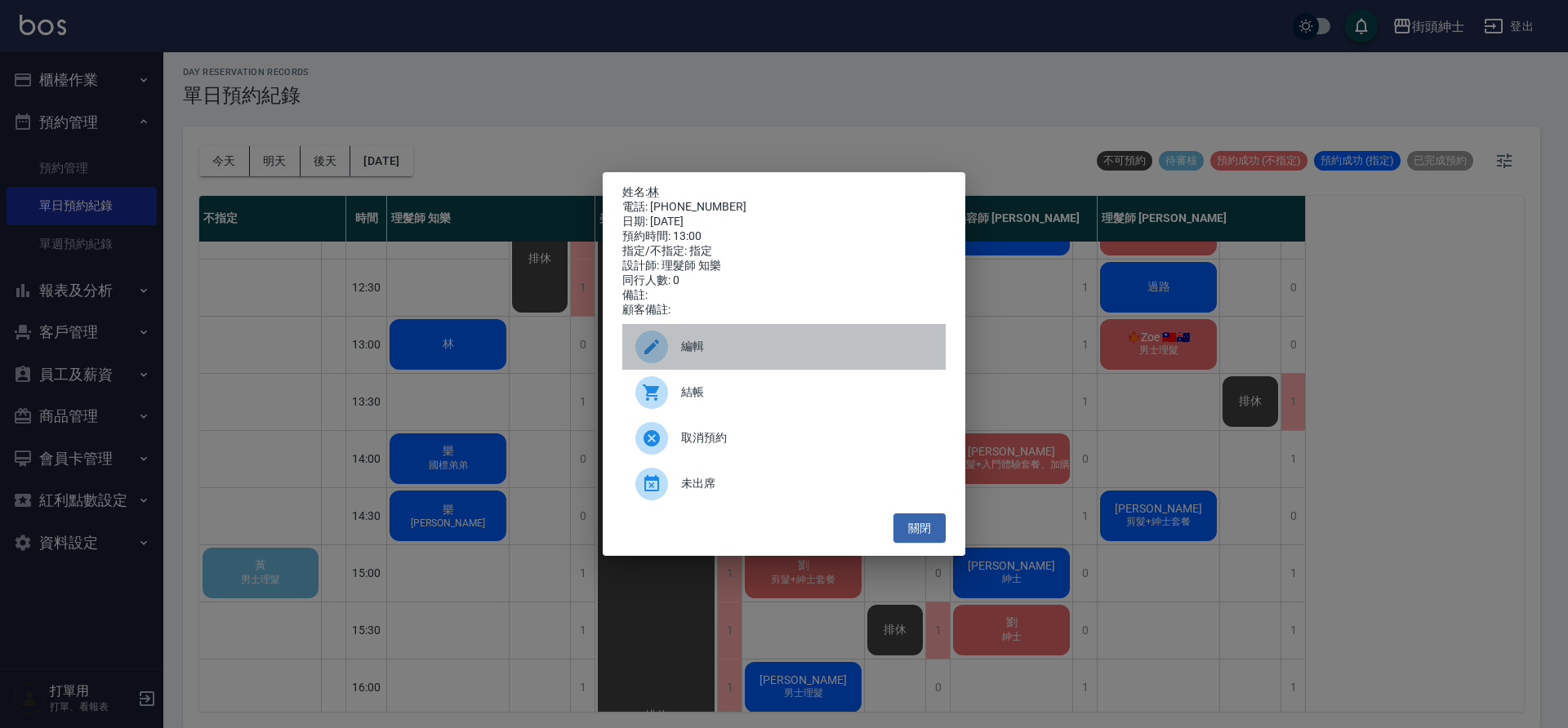
click at [753, 347] on span "編輯" at bounding box center [806, 346] width 251 height 17
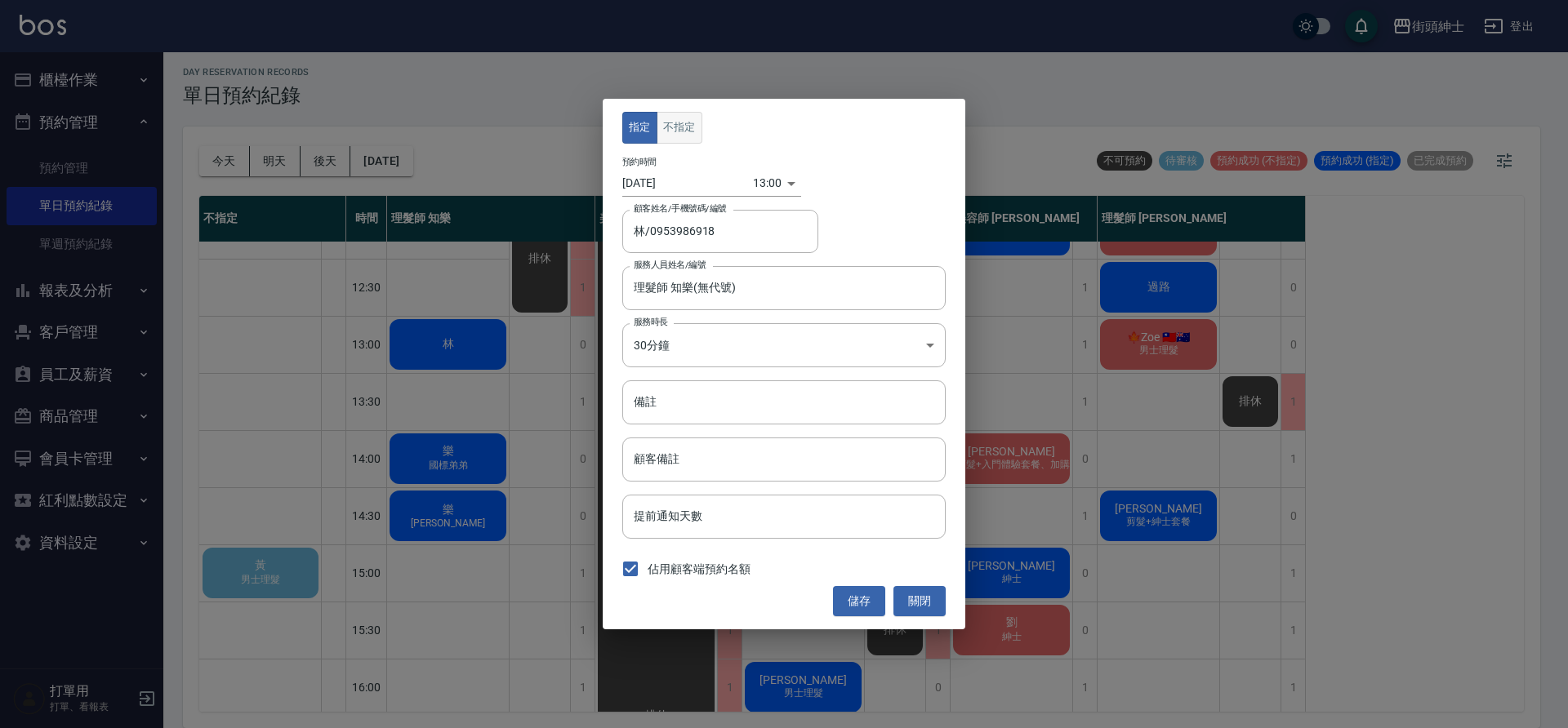
click at [691, 120] on button "不指定" at bounding box center [680, 128] width 46 height 32
click at [859, 600] on button "儲存" at bounding box center [859, 601] width 52 height 30
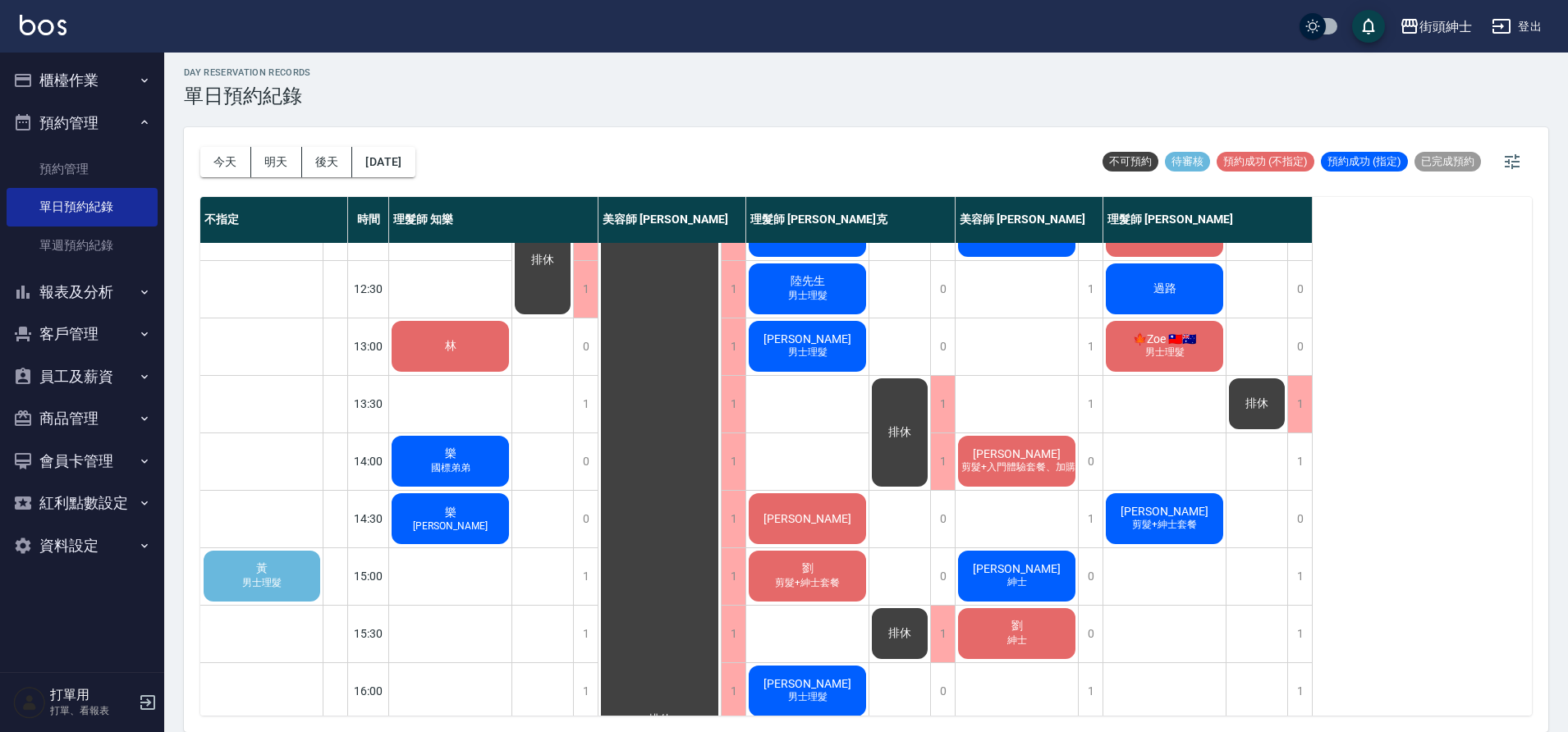
click at [229, 584] on div "黃 男士理髮" at bounding box center [262, 577] width 122 height 56
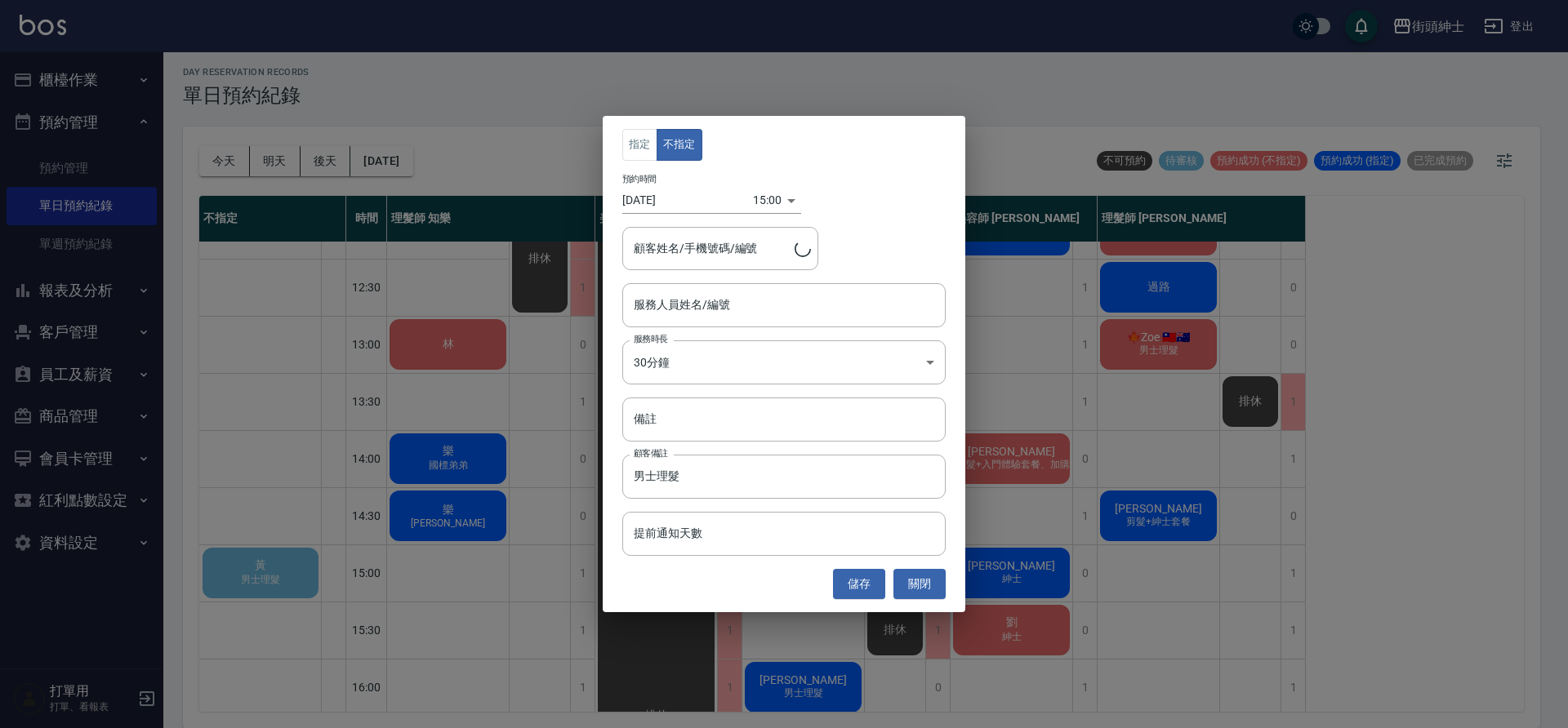
type input "黃/0981186558"
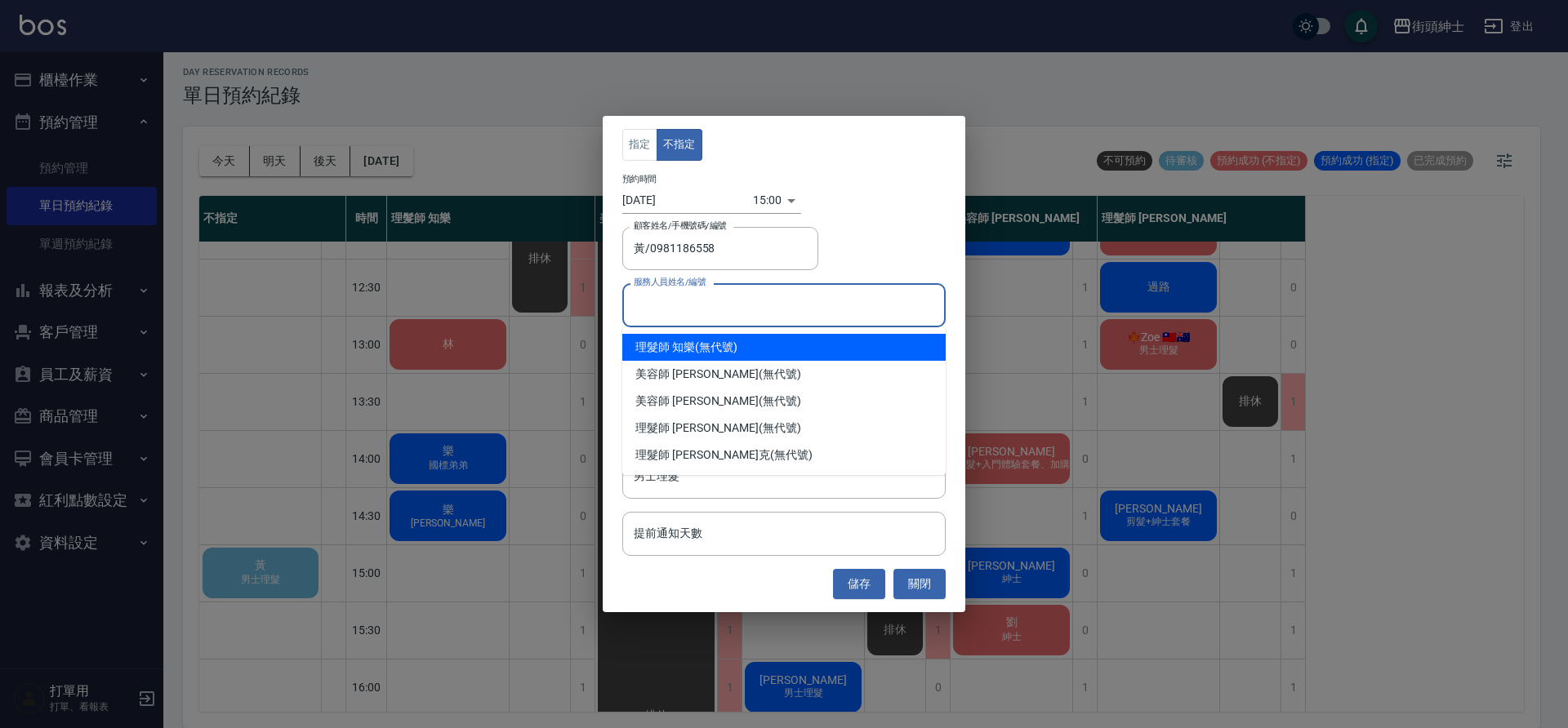
click at [790, 295] on input "服務人員姓名/編號" at bounding box center [784, 304] width 308 height 29
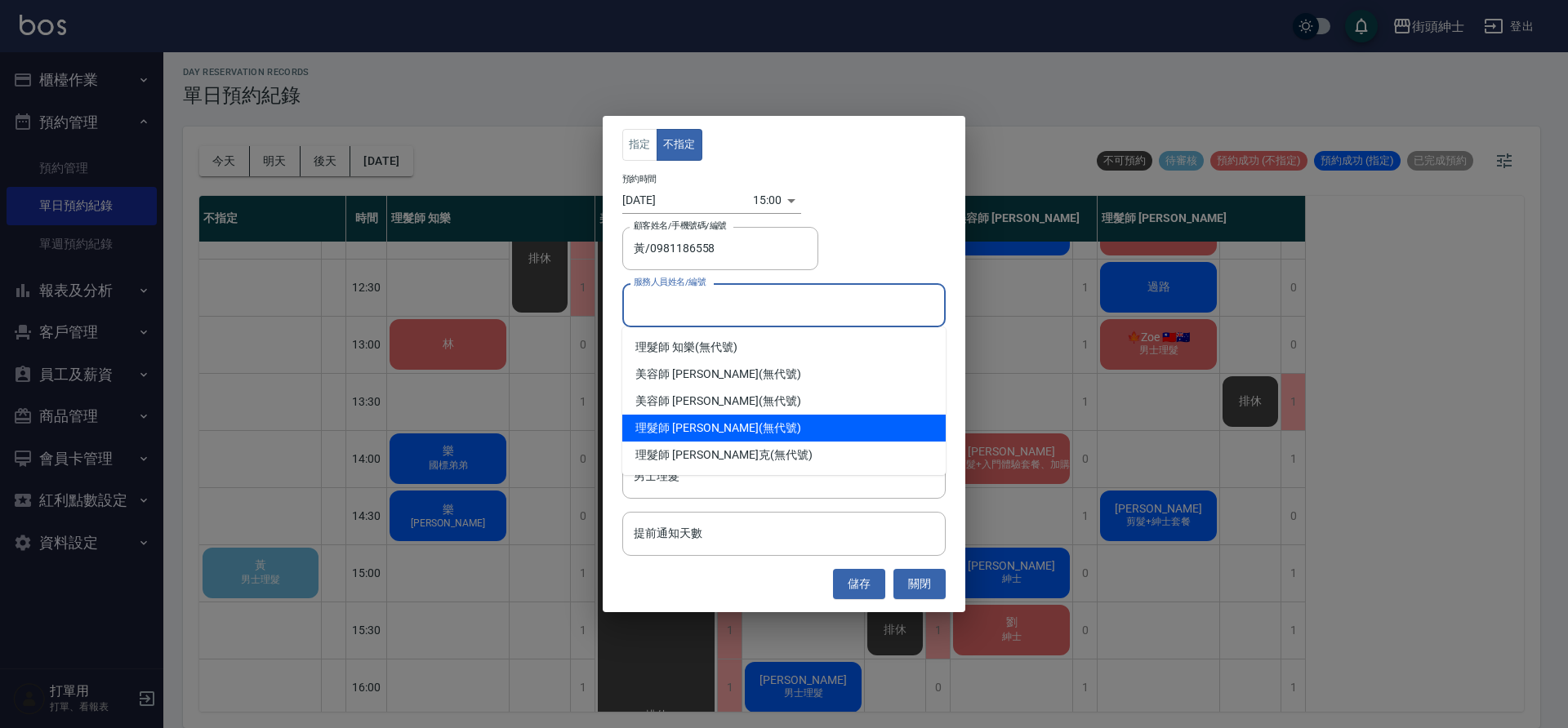
click at [746, 434] on div "理髮師 [PERSON_NAME] (無代號)" at bounding box center [784, 428] width 323 height 27
type input "理髮師 [PERSON_NAME](無代號)"
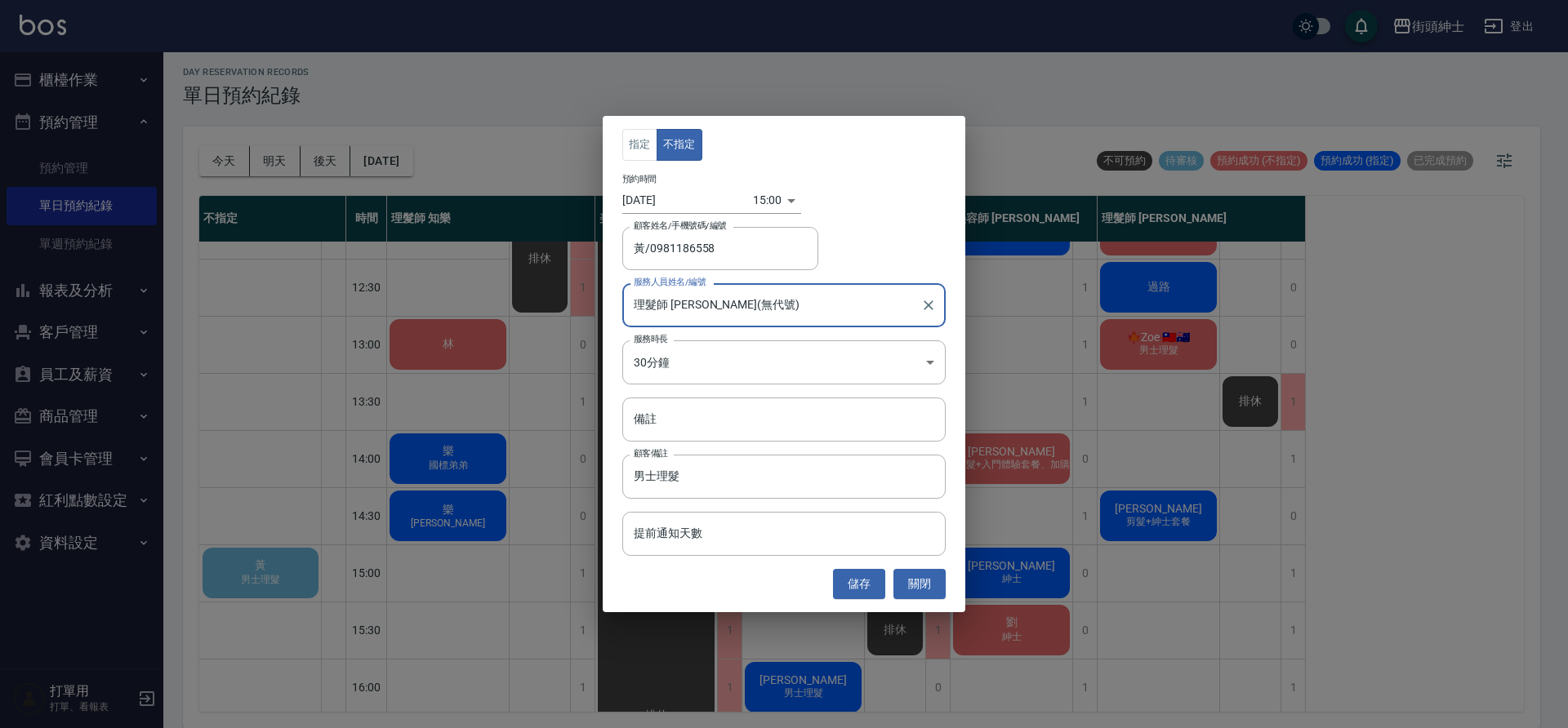
click at [851, 576] on button "儲存" at bounding box center [859, 584] width 52 height 30
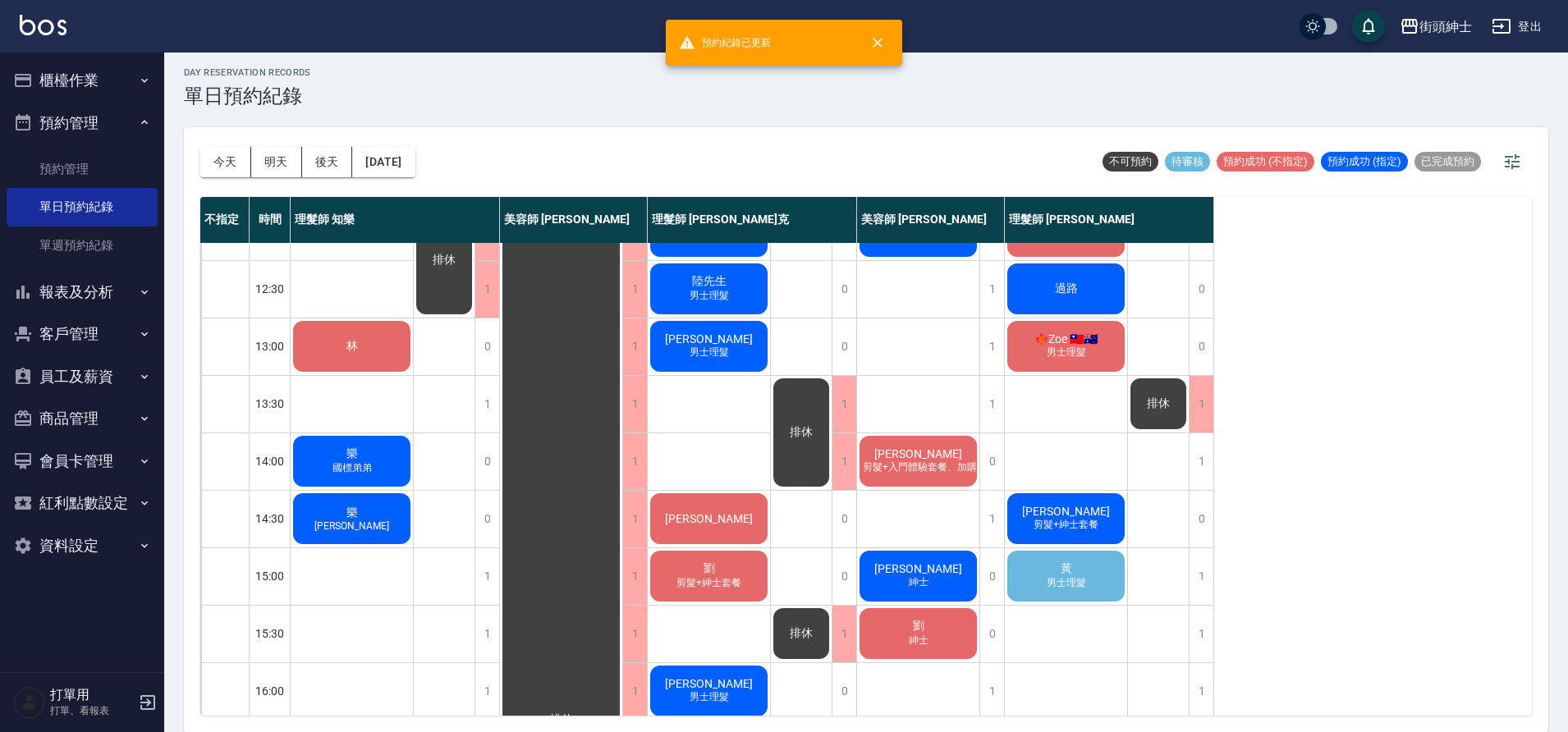
click at [1113, 570] on div "黃 男士理髮" at bounding box center [1066, 577] width 123 height 56
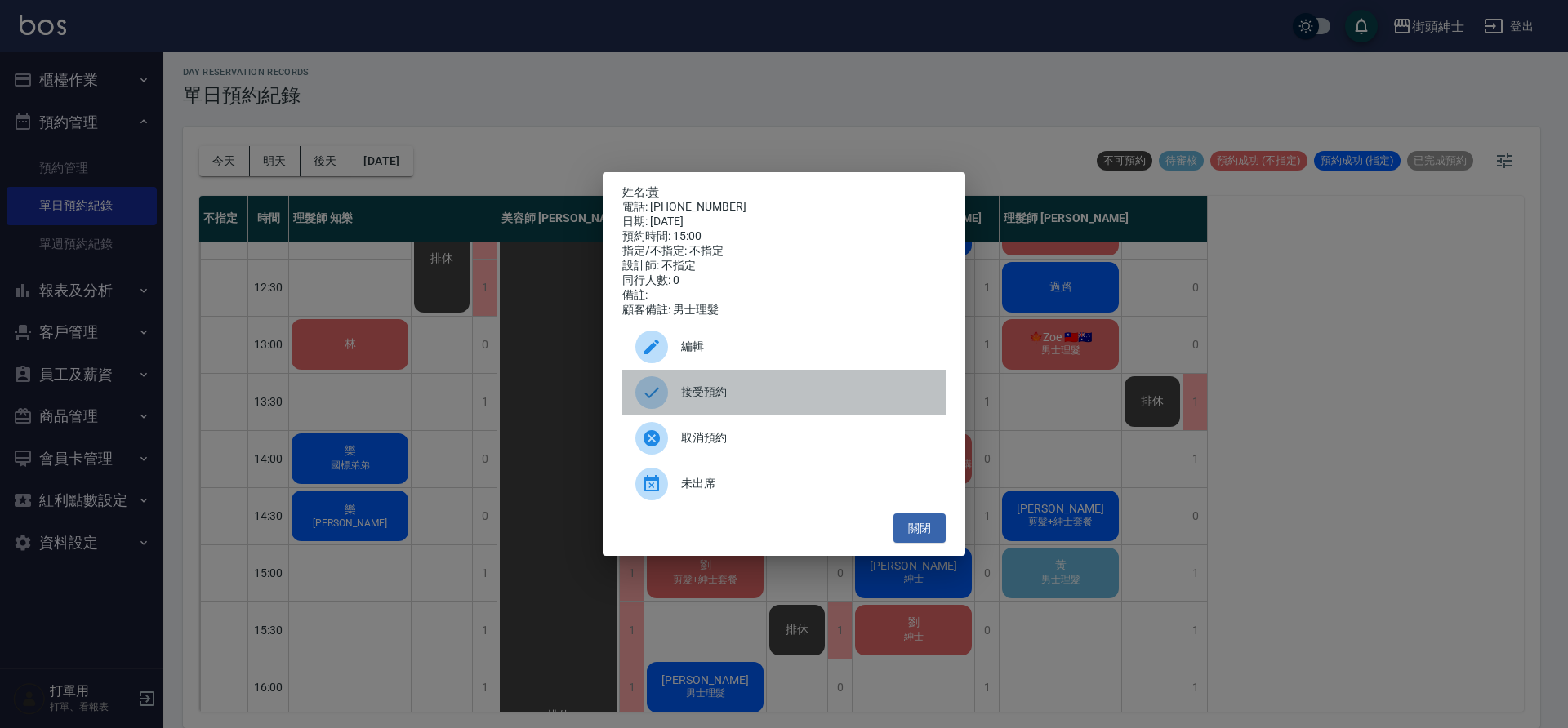
click at [876, 416] on div "接受預約" at bounding box center [784, 393] width 323 height 46
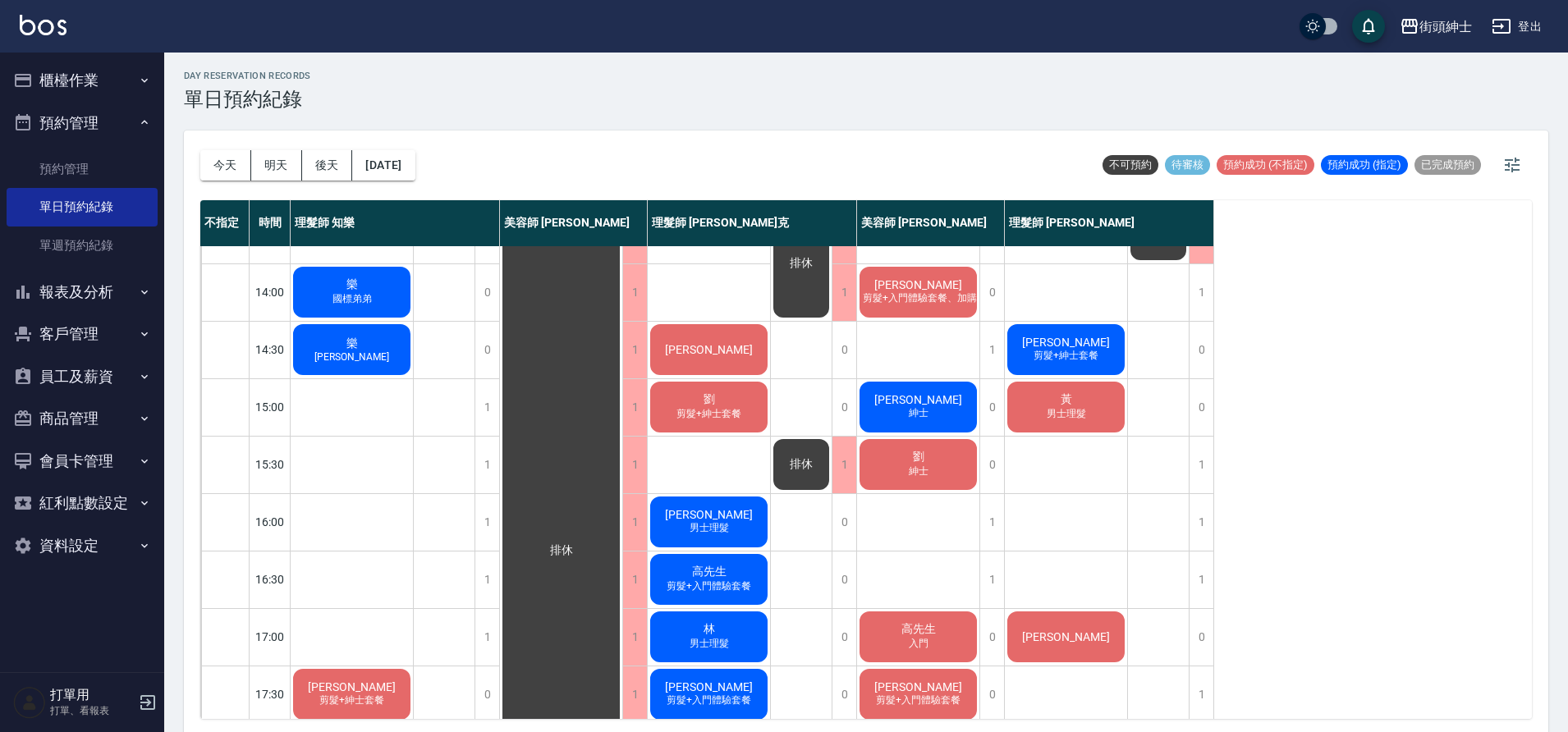
scroll to position [324, 0]
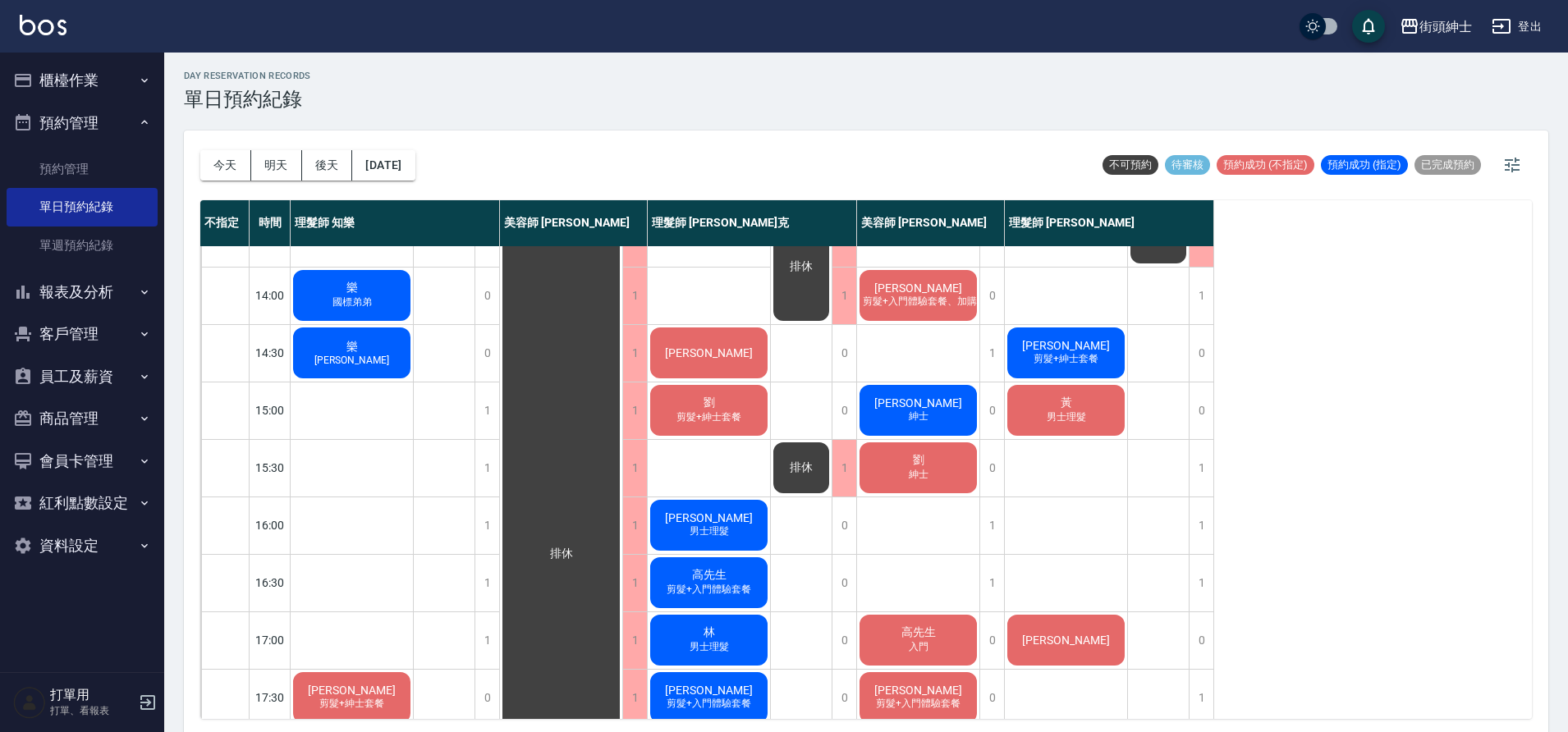
click at [285, 171] on button "明天" at bounding box center [276, 165] width 51 height 30
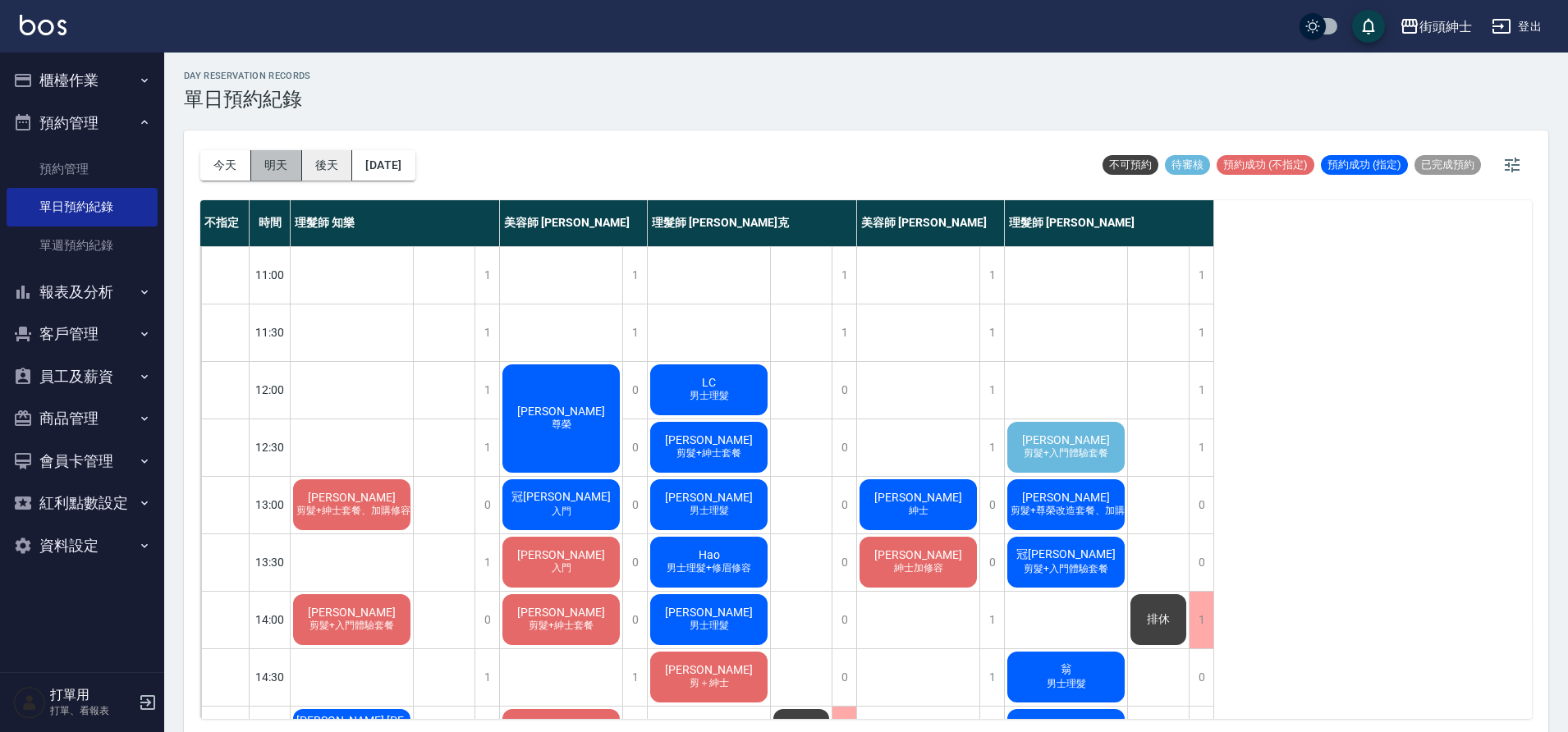
drag, startPoint x: 261, startPoint y: 164, endPoint x: 328, endPoint y: 167, distance: 67.1
click at [271, 164] on button "明天" at bounding box center [276, 165] width 51 height 30
click at [327, 165] on button "後天" at bounding box center [327, 165] width 51 height 30
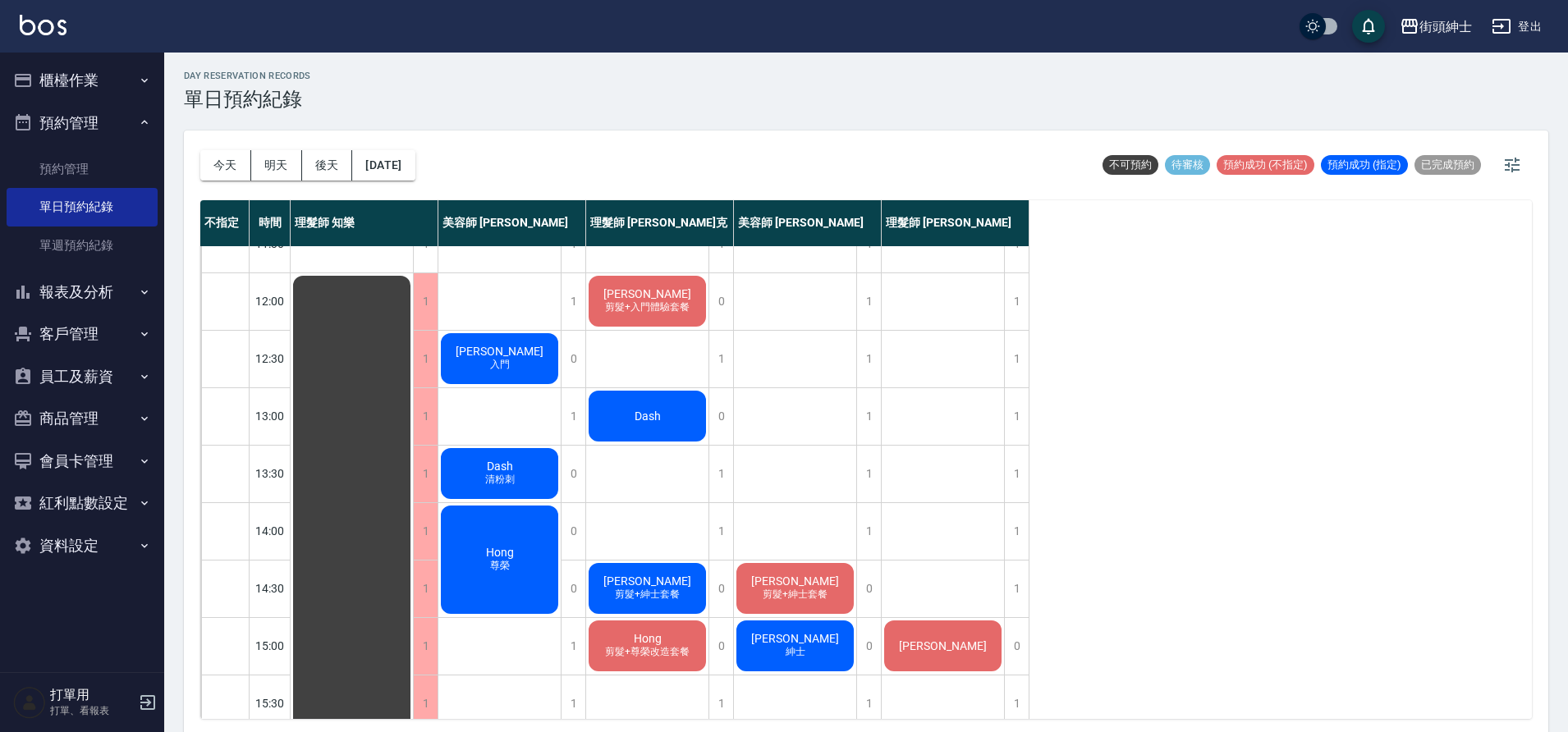
scroll to position [81, 0]
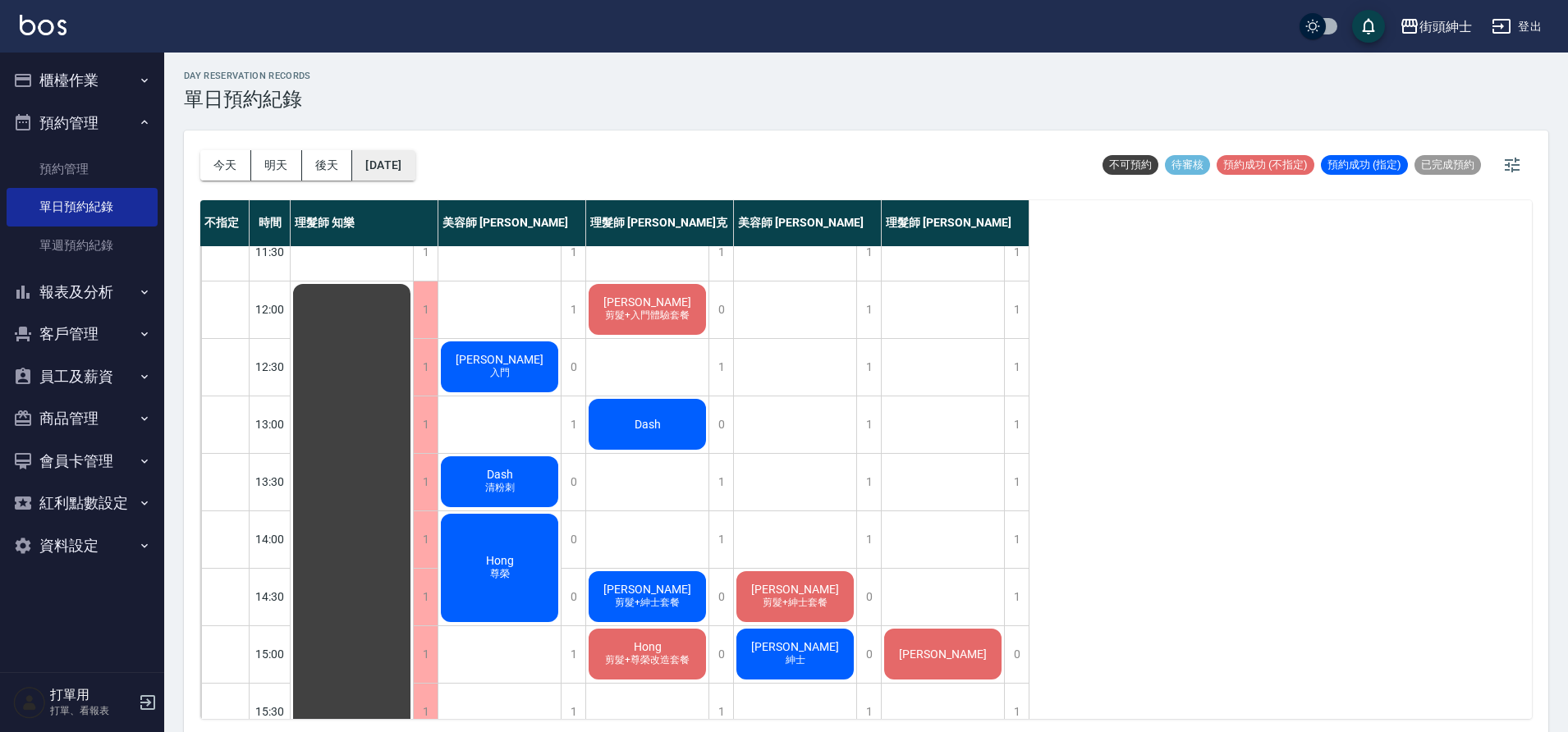
click at [391, 155] on button "[DATE]" at bounding box center [383, 165] width 62 height 30
click at [406, 164] on button "[DATE]" at bounding box center [383, 165] width 62 height 30
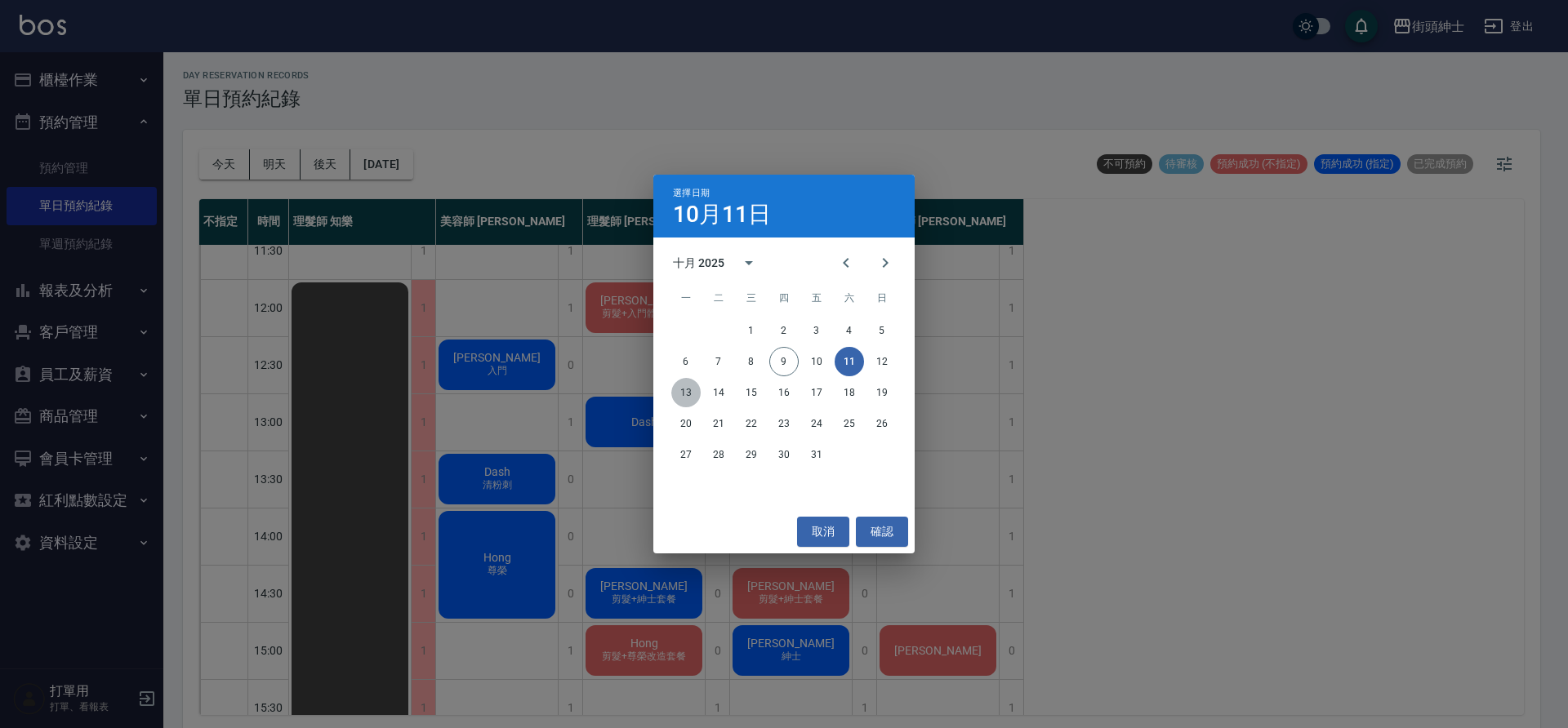
click at [689, 393] on button "13" at bounding box center [686, 393] width 29 height 29
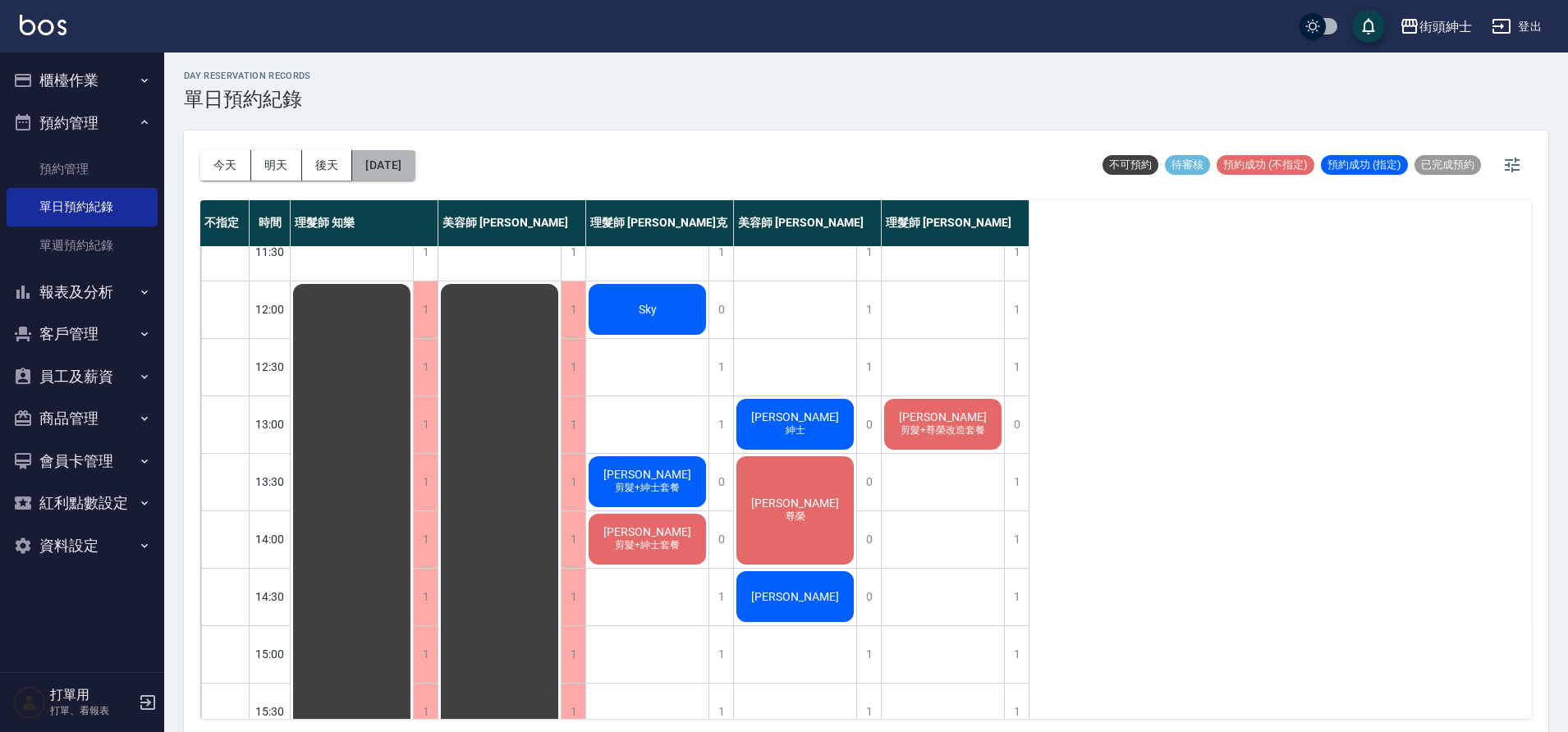
click at [414, 158] on button "[DATE]" at bounding box center [383, 165] width 62 height 30
click at [724, 394] on div "1" at bounding box center [720, 367] width 25 height 57
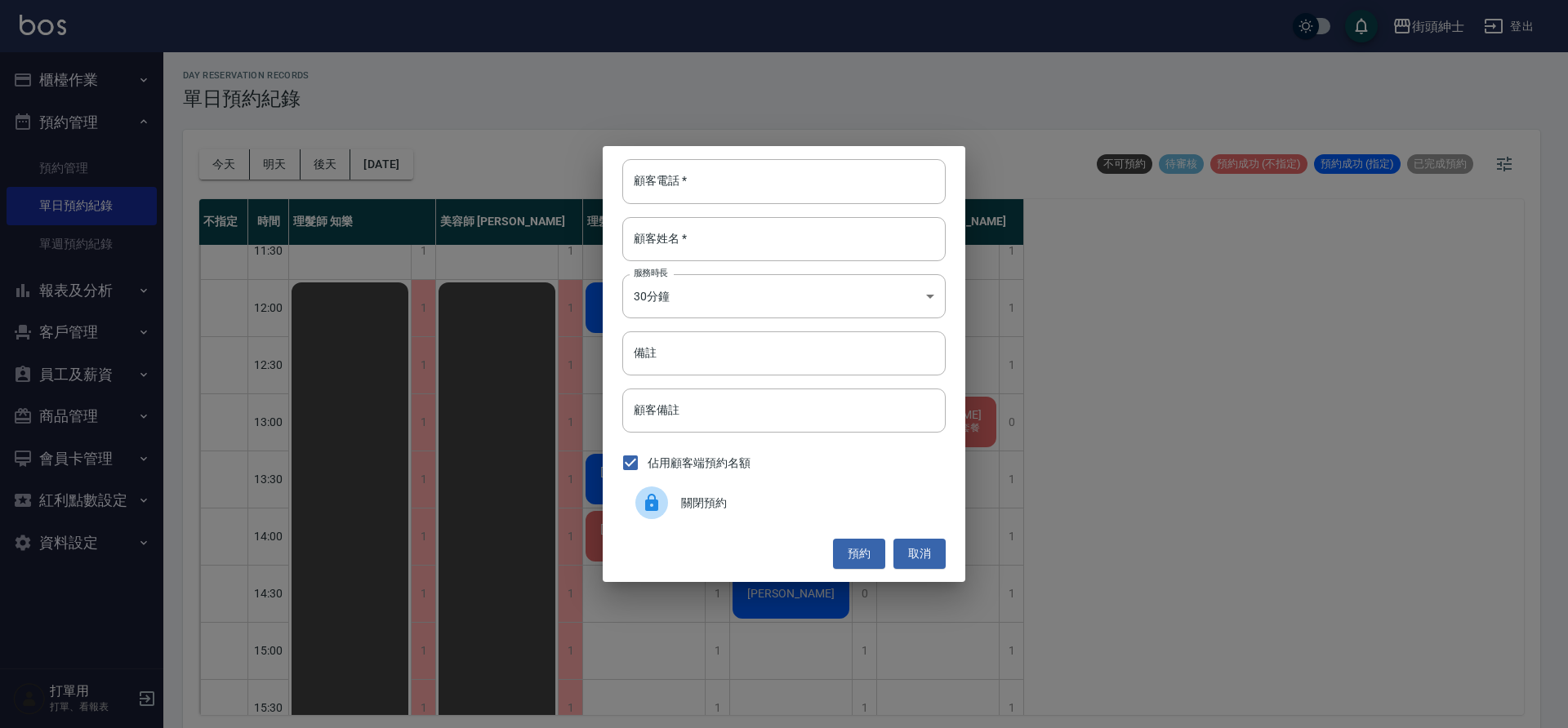
drag, startPoint x: 426, startPoint y: 202, endPoint x: 429, endPoint y: 190, distance: 12.4
click at [426, 201] on div "顧客電話   * 顧客電話   * 顧客姓名   * 顧客姓名   * 服務時長 30分鐘 1 服務時長 備註 備註 顧客備註 顧客備註 佔用顧客端預約名額 …" at bounding box center [784, 364] width 1568 height 728
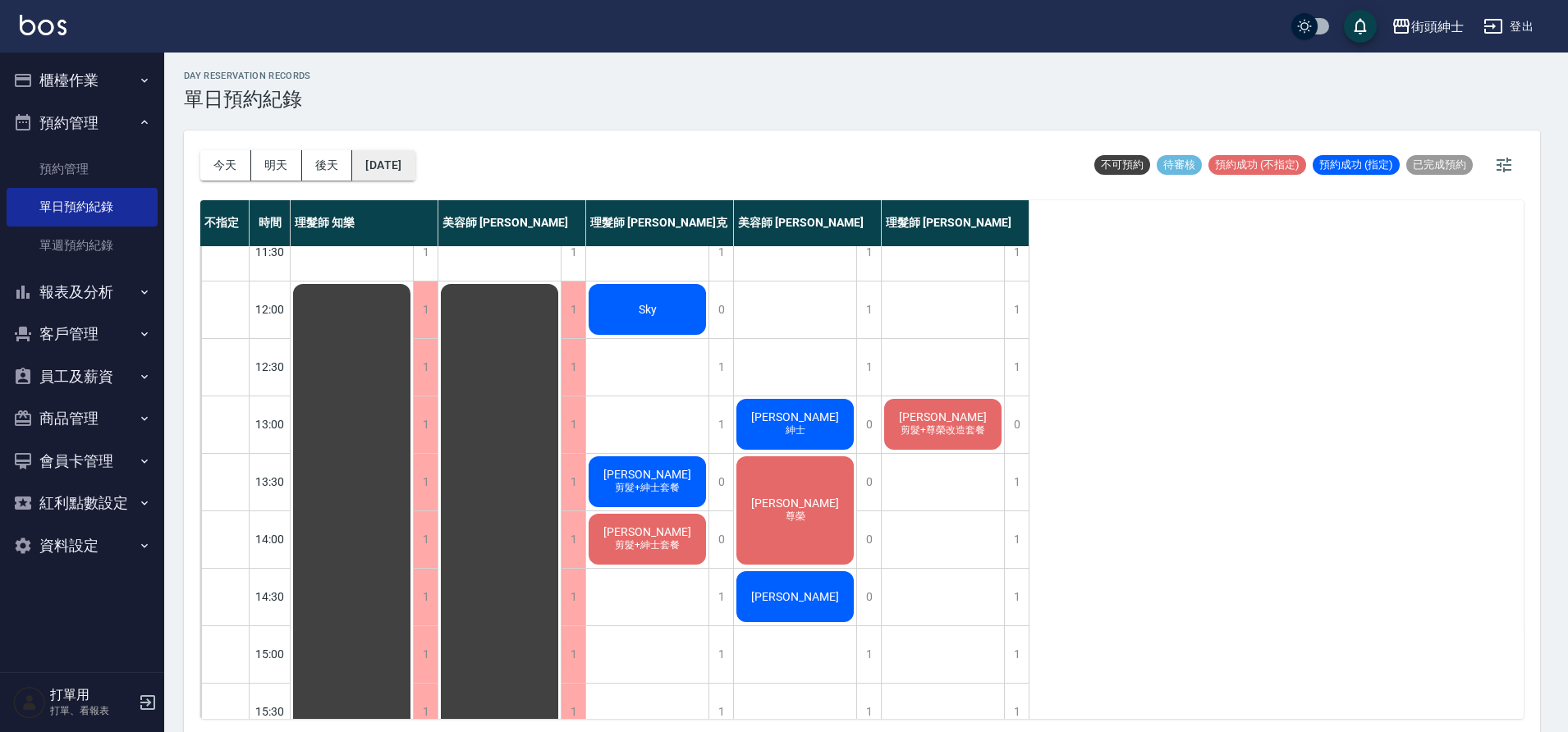
click at [414, 169] on button "[DATE]" at bounding box center [383, 165] width 62 height 30
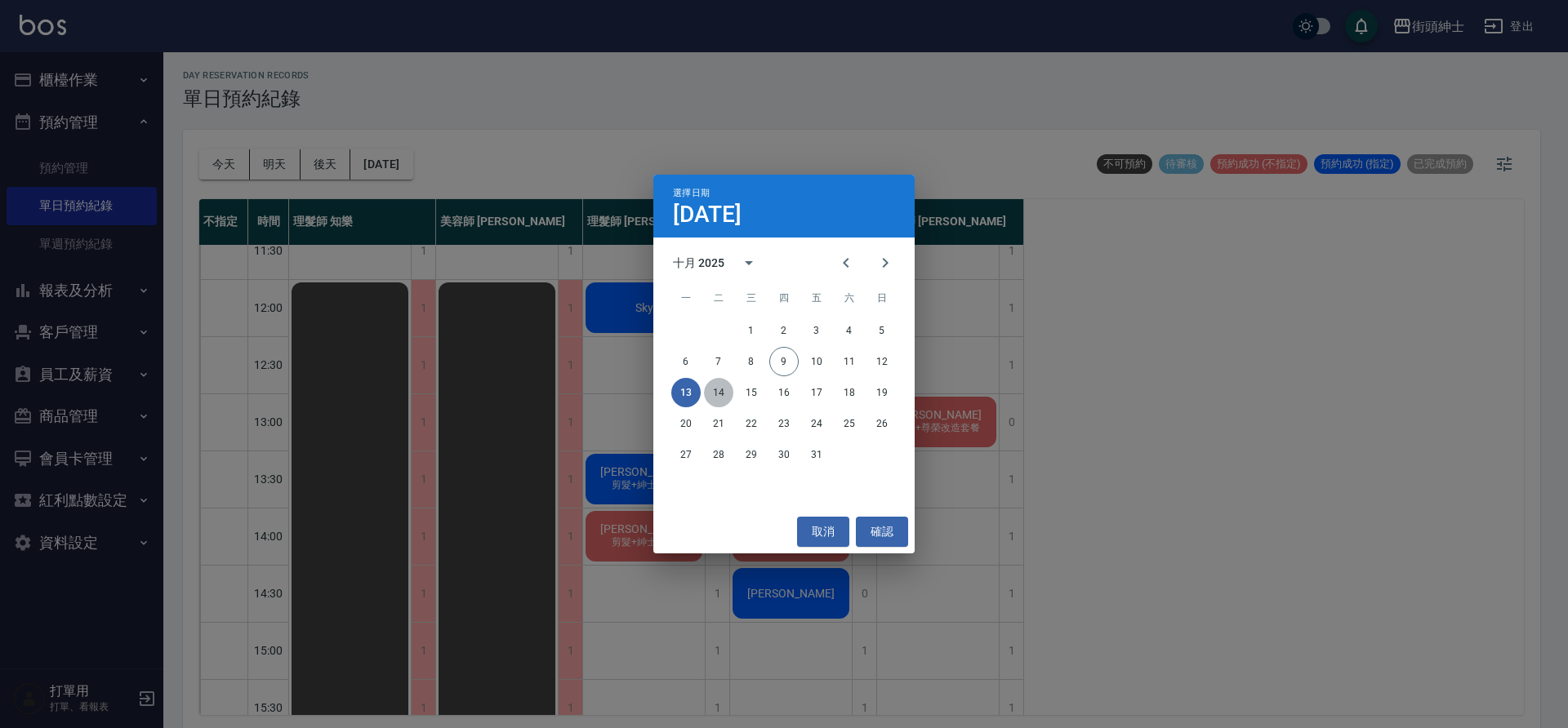
click at [716, 388] on button "14" at bounding box center [718, 393] width 29 height 29
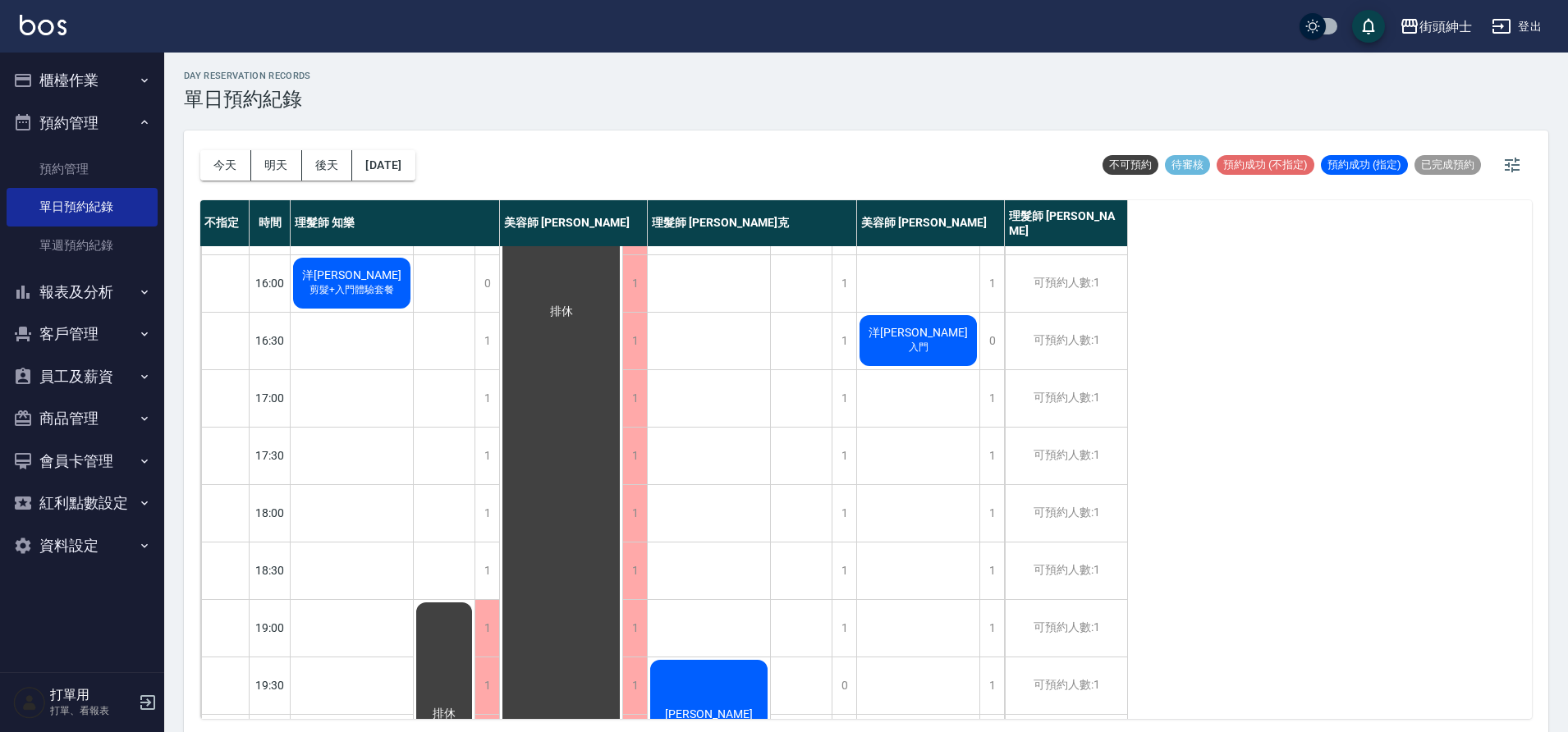
scroll to position [593, 0]
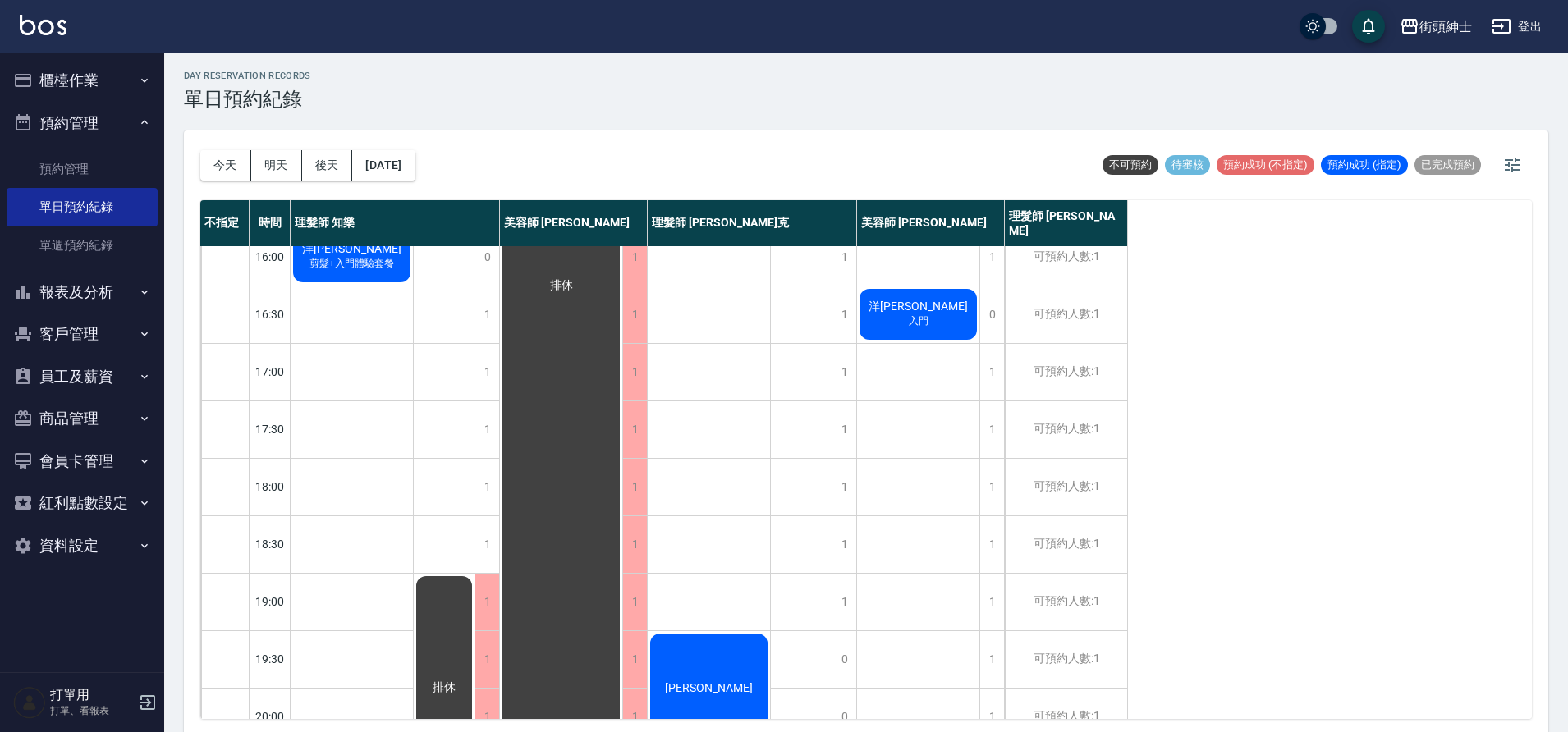
click at [223, 163] on button "今天" at bounding box center [226, 165] width 51 height 30
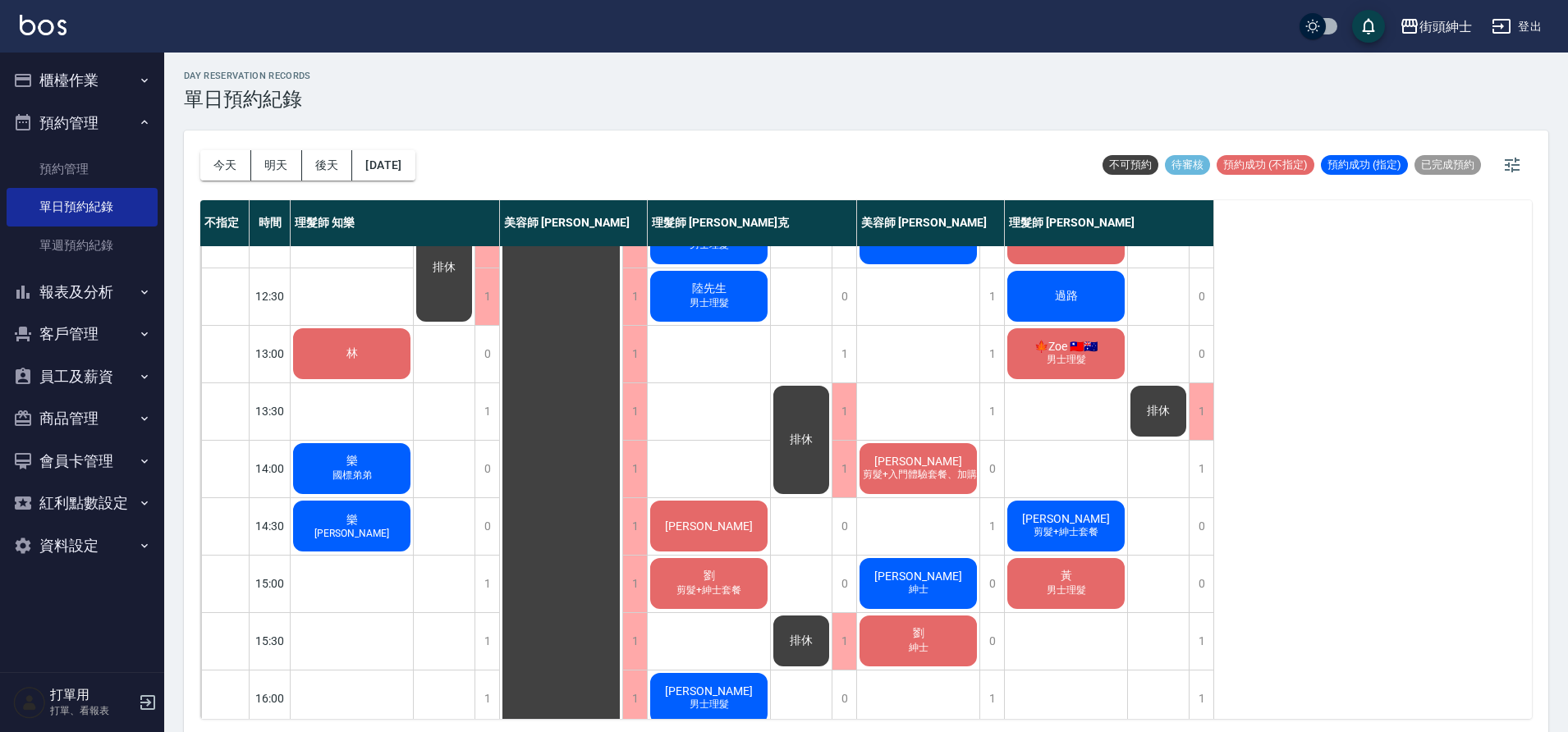
scroll to position [157, 0]
